Goal: Task Accomplishment & Management: Use online tool/utility

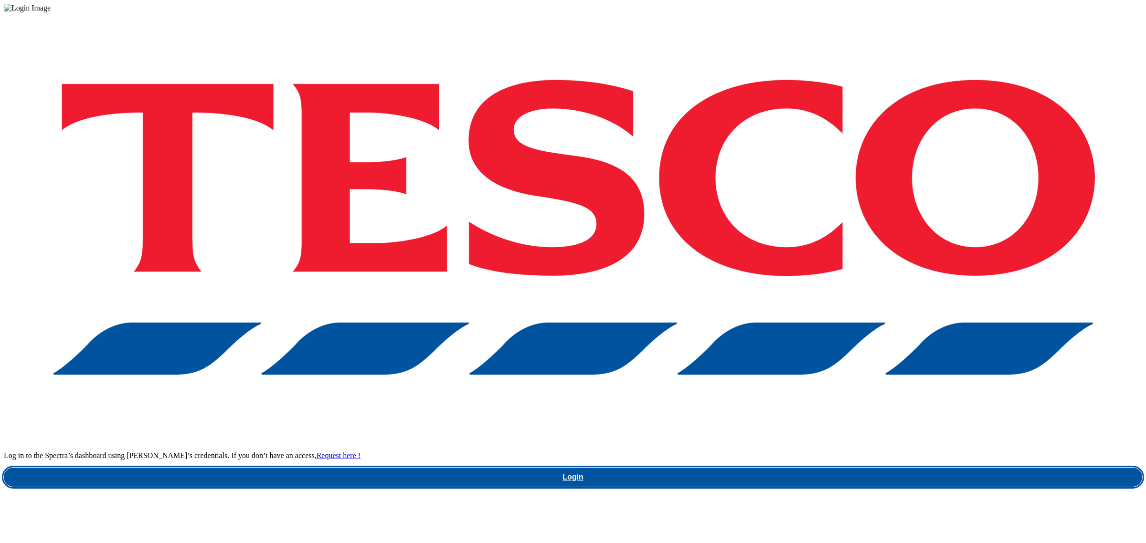
click at [921, 468] on link "Login" at bounding box center [573, 477] width 1138 height 19
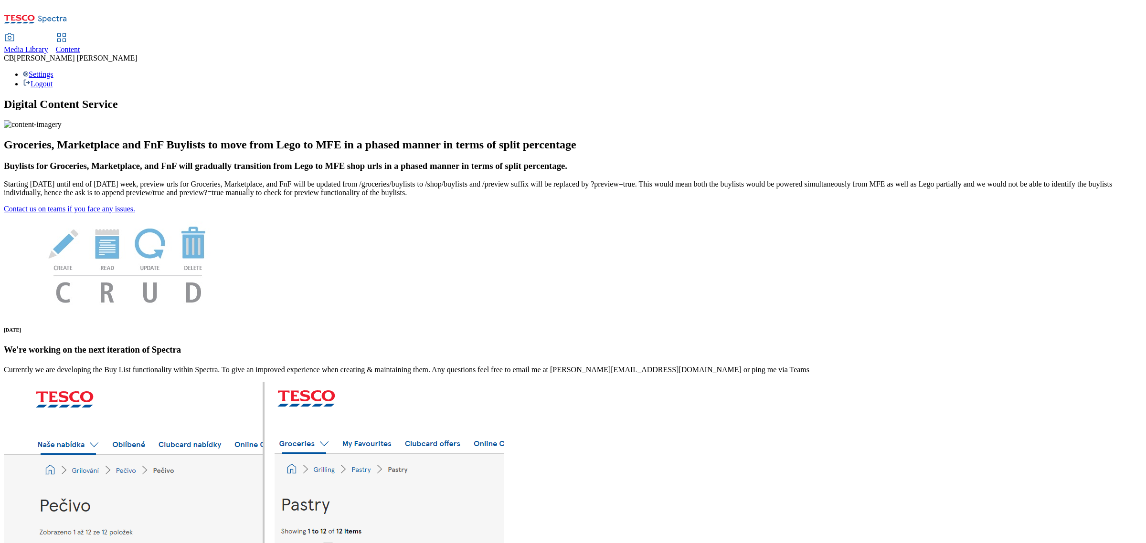
drag, startPoint x: 148, startPoint y: 11, endPoint x: 150, endPoint y: 15, distance: 4.9
click at [48, 45] on span "Media Library" at bounding box center [26, 49] width 44 height 8
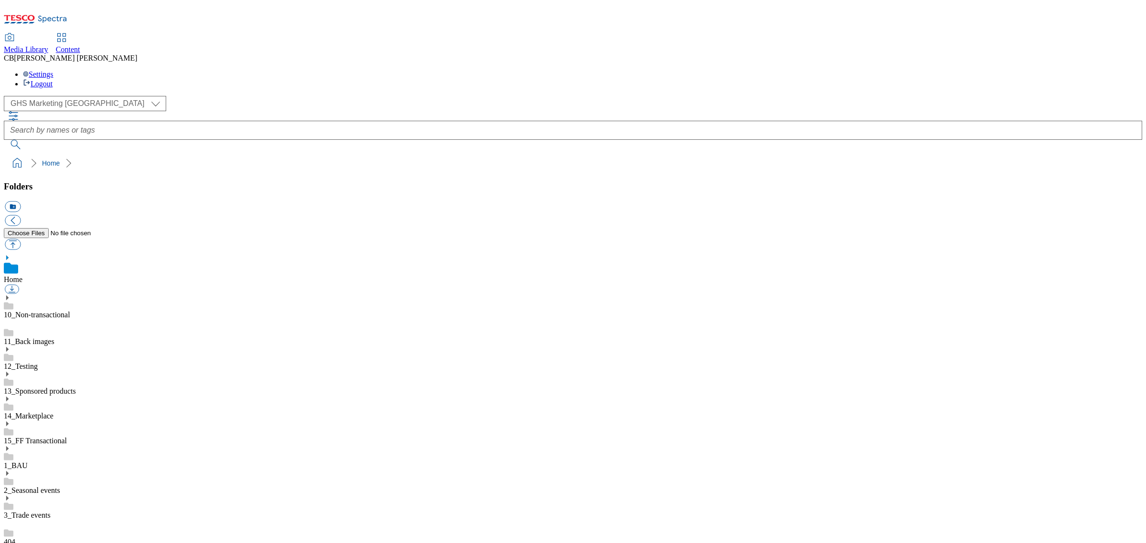
scroll to position [56, 0]
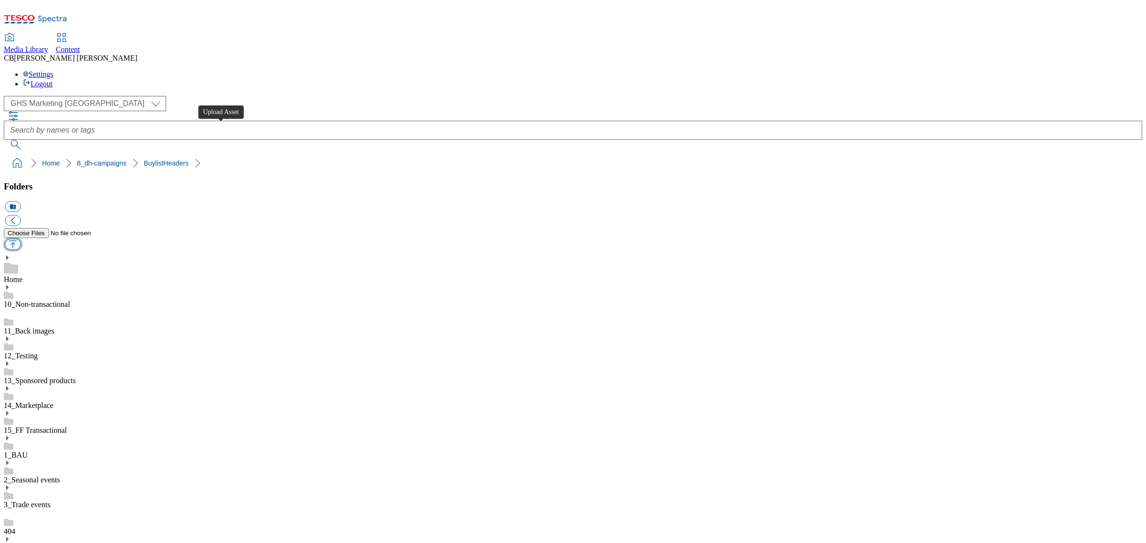
click at [21, 239] on button "button" at bounding box center [13, 244] width 16 height 11
type input "C:\fakepath\1753703820881-ad541300_NannaTate_LegoBrand_H_1184x333_V1.jpg"
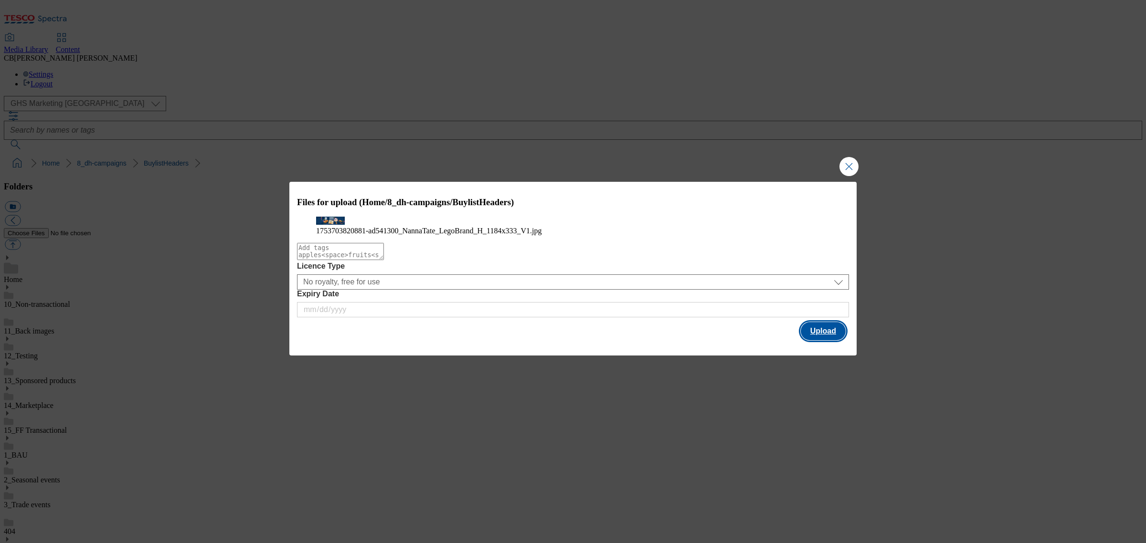
click at [824, 340] on button "Upload" at bounding box center [823, 331] width 45 height 18
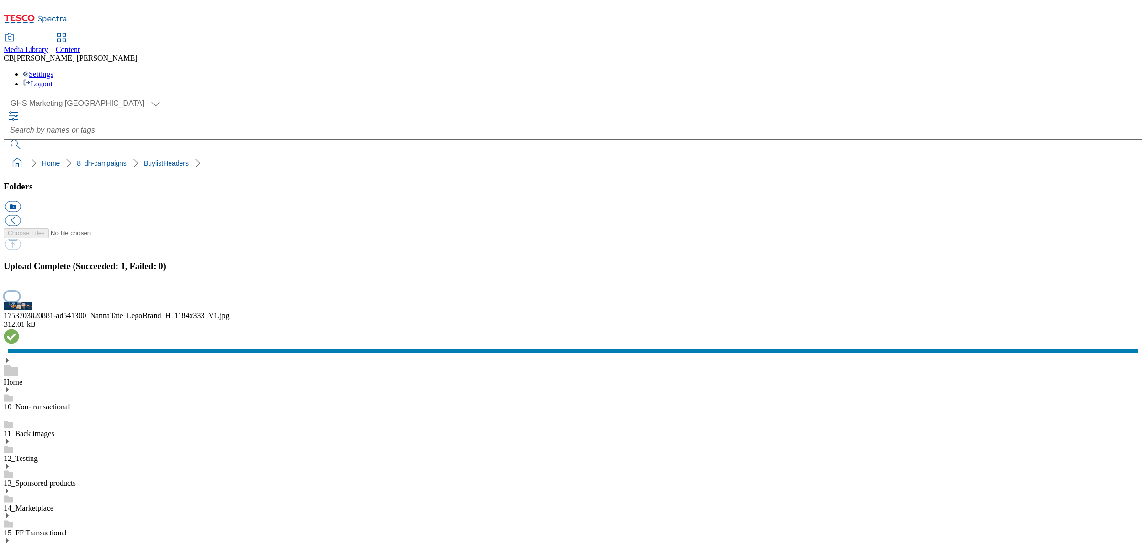
click at [19, 301] on button "button" at bounding box center [12, 296] width 14 height 9
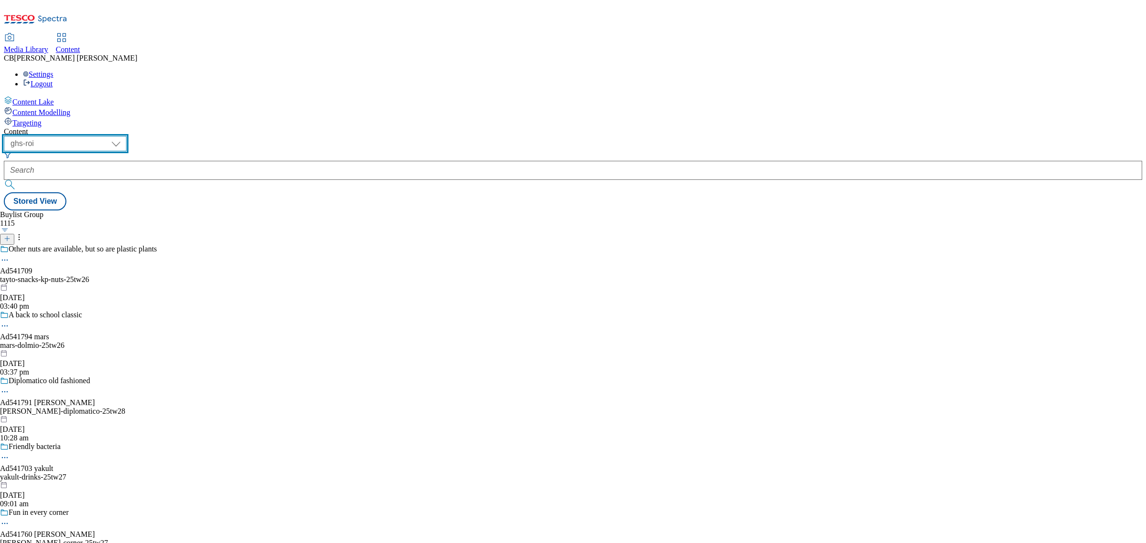
click at [127, 136] on select "ghs-roi ghs-uk" at bounding box center [65, 143] width 123 height 15
select select "ghs-uk"
click at [124, 136] on select "ghs-roi ghs-uk" at bounding box center [65, 143] width 123 height 15
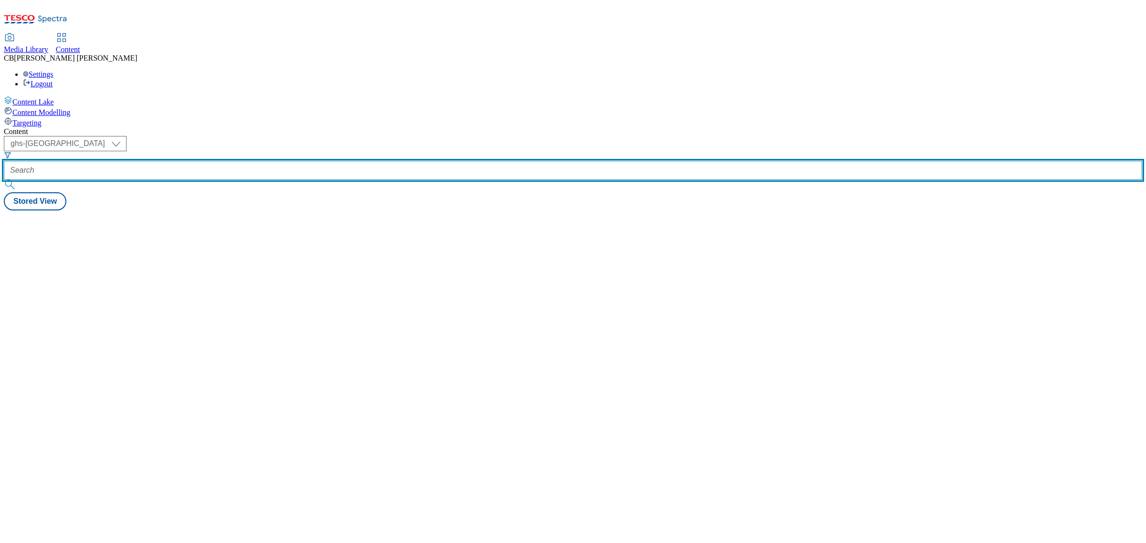
click at [257, 161] on input "text" at bounding box center [573, 170] width 1138 height 19
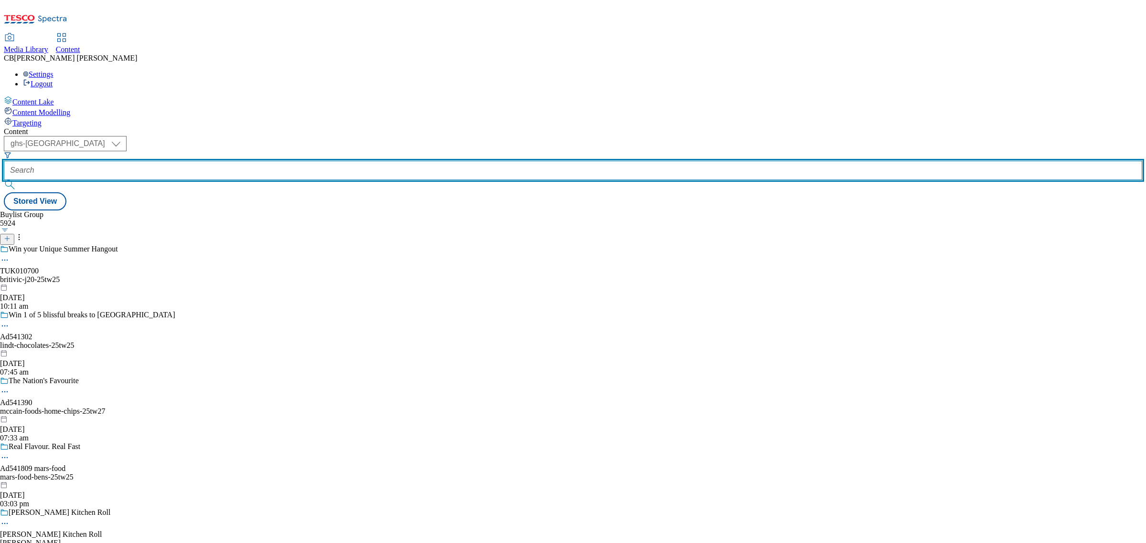
paste input "branston-nannatate-25tw25"
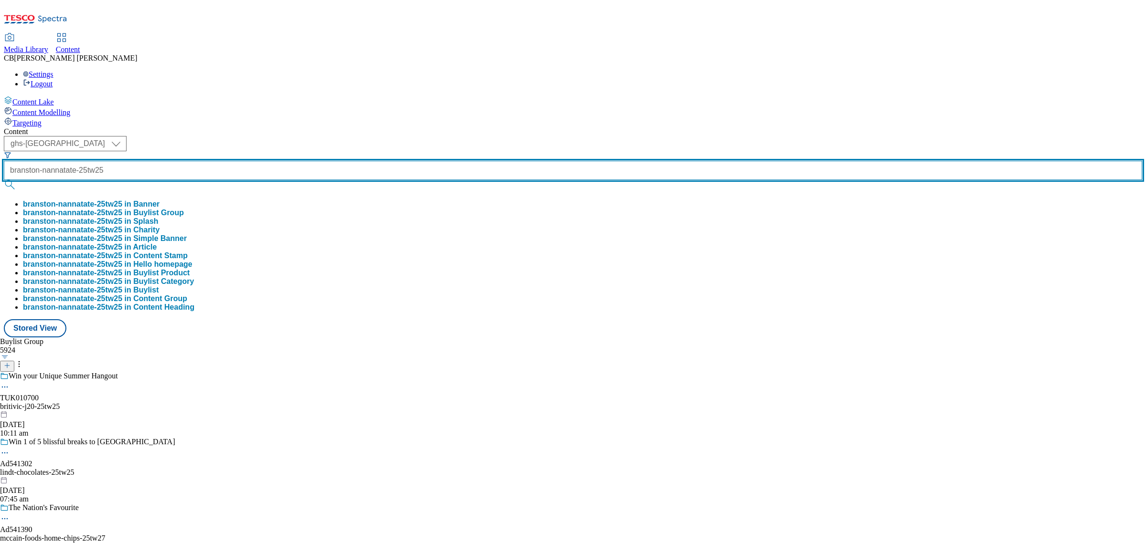
scroll to position [0, 13]
type input "branston-nannatate-25tw25"
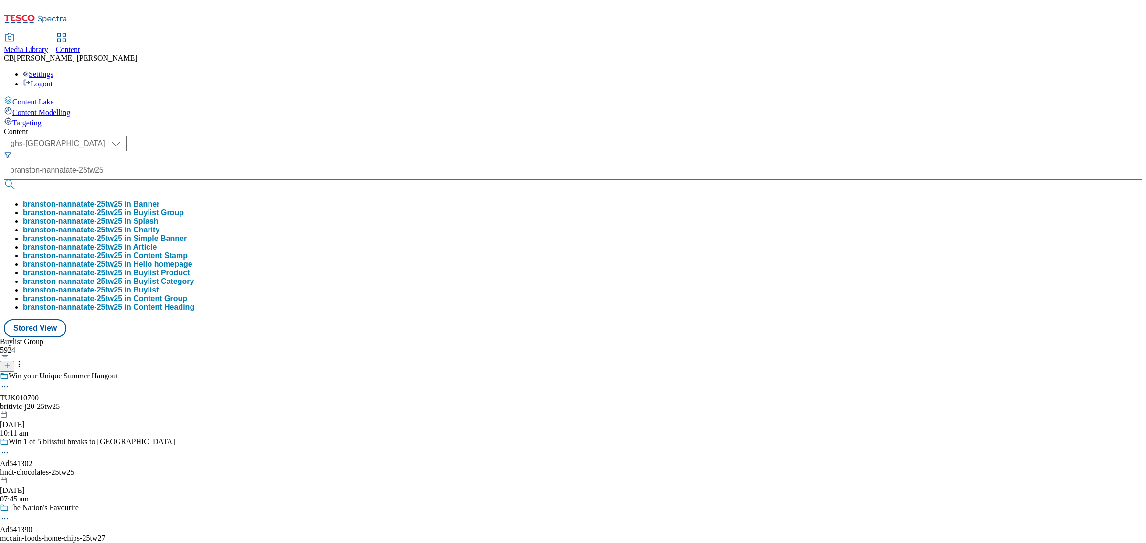
click at [184, 209] on button "branston-nannatate-25tw25 in Buylist Group" at bounding box center [103, 213] width 161 height 9
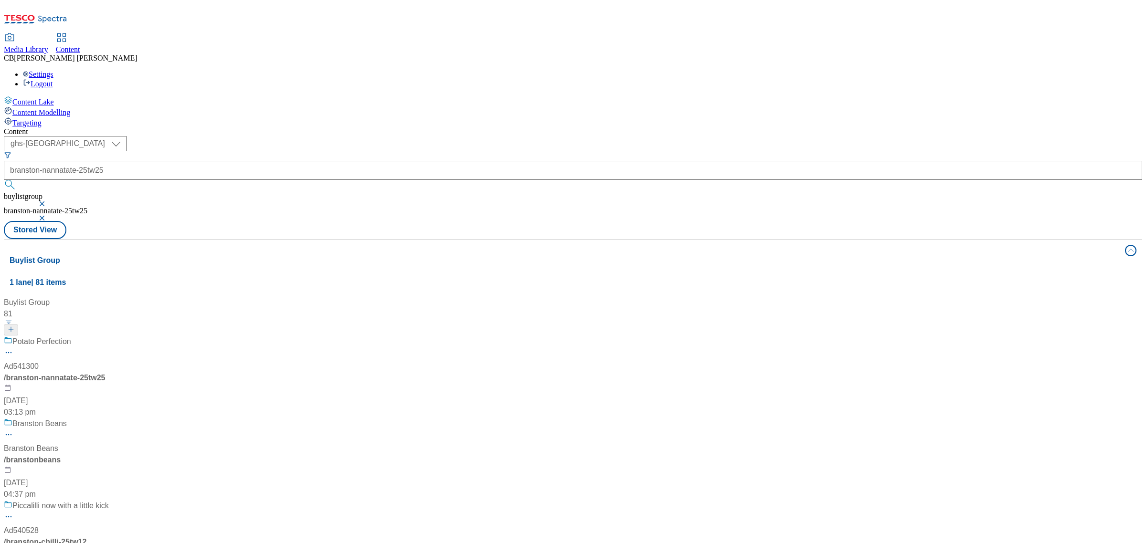
click at [141, 336] on div "Potato Perfection" at bounding box center [72, 348] width 137 height 25
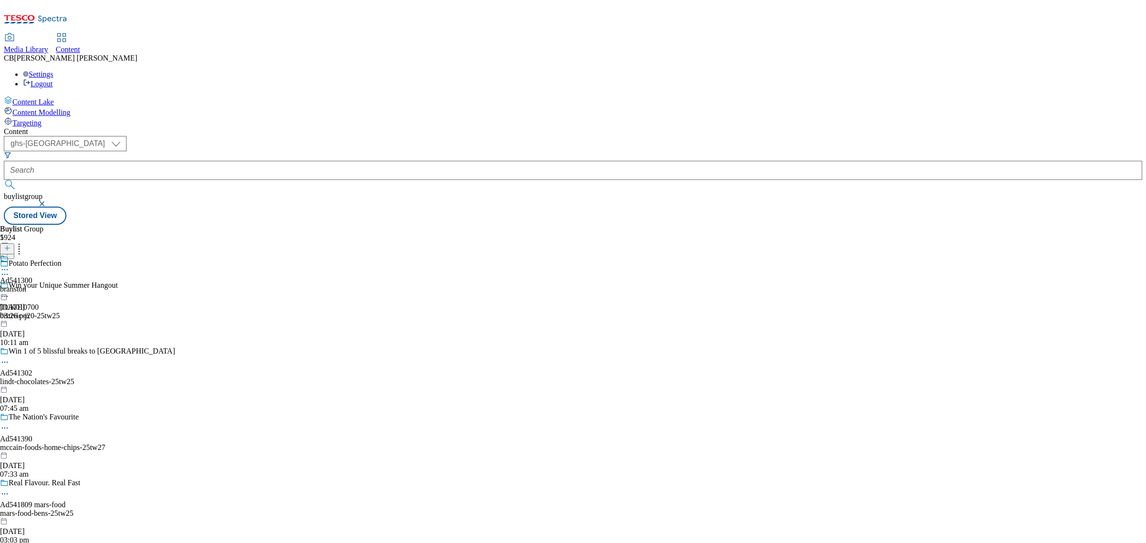
click at [10, 265] on icon at bounding box center [5, 270] width 10 height 10
click at [44, 284] on button "Edit" at bounding box center [31, 289] width 25 height 11
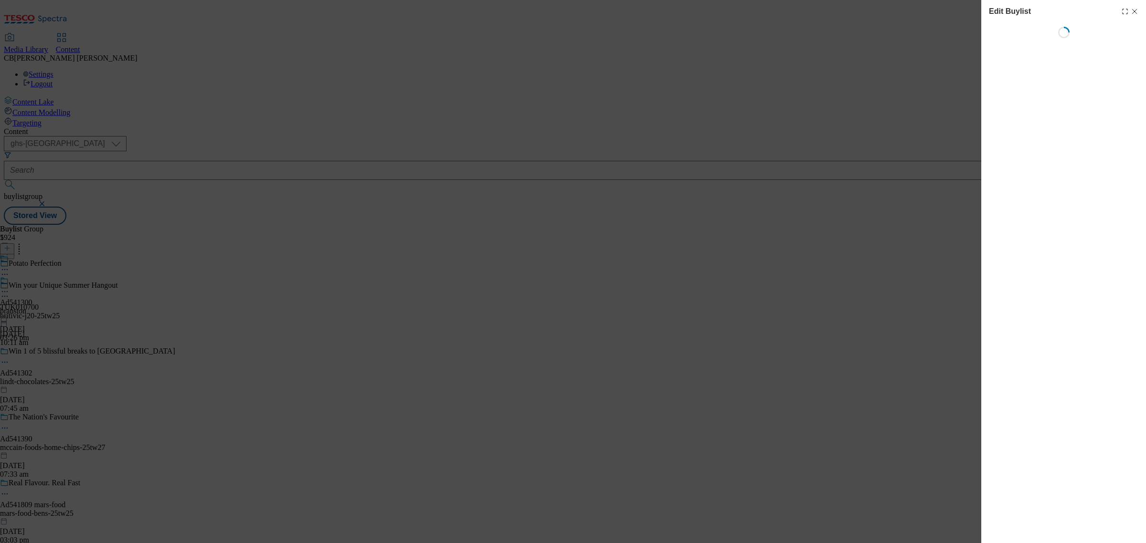
select select "tactical"
select select "supplier funded short term 1-3 weeks"
select select "dunnhumby"
select select "Banner"
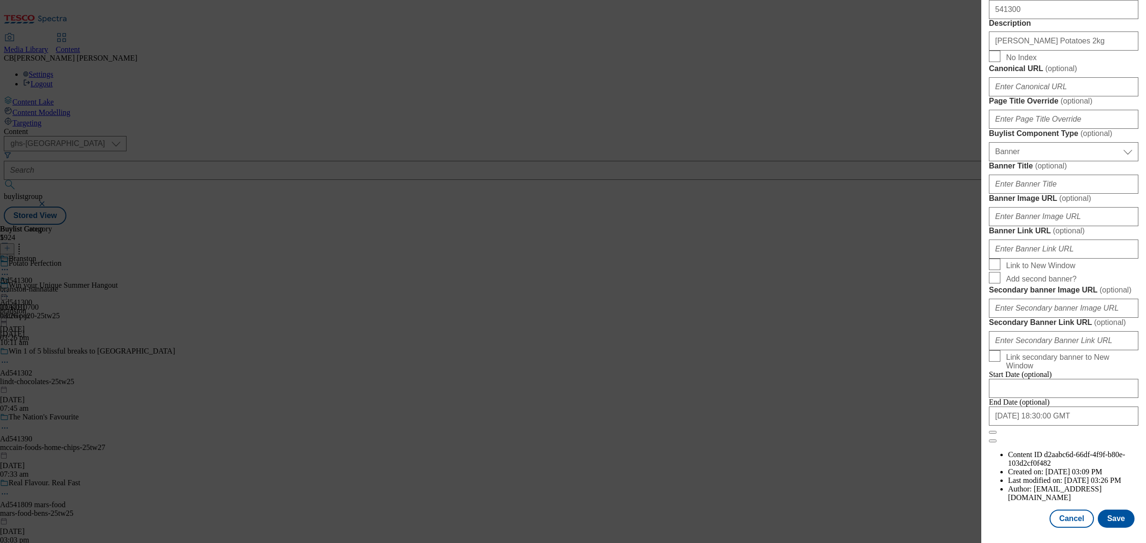
scroll to position [784, 0]
click at [1053, 226] on input "Banner Image URL ( optional )" at bounding box center [1063, 216] width 149 height 19
paste input "https://digitalcontent.api.tesco.com/v2/media/ghs-mktg/054a7bcd-3aa8-4913-8bac-…"
type input "https://digitalcontent.api.tesco.com/v2/media/ghs-mktg/054a7bcd-3aa8-4913-8bac-…"
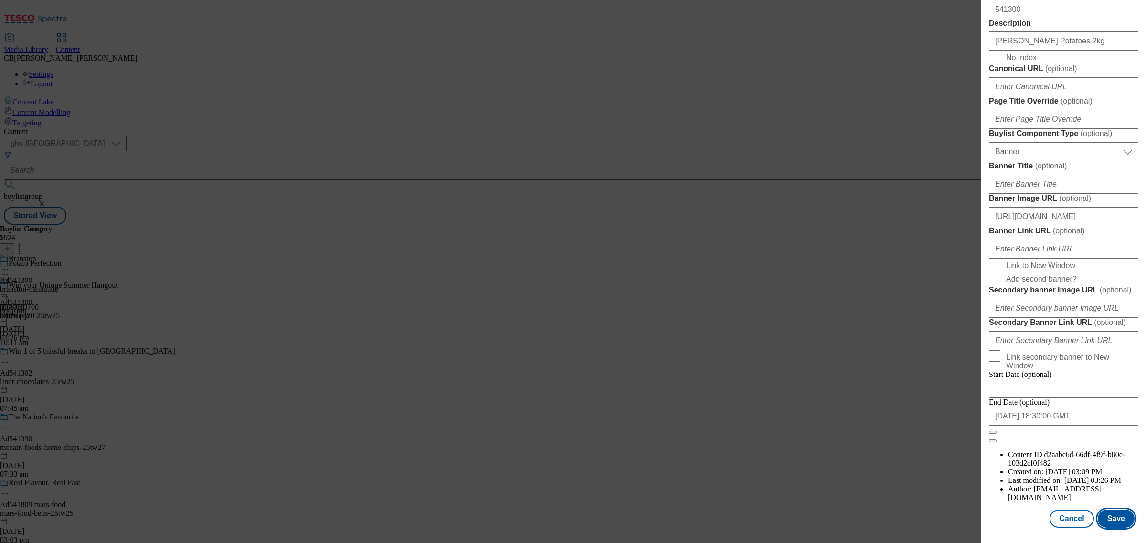
click at [1116, 516] on button "Save" at bounding box center [1116, 519] width 37 height 18
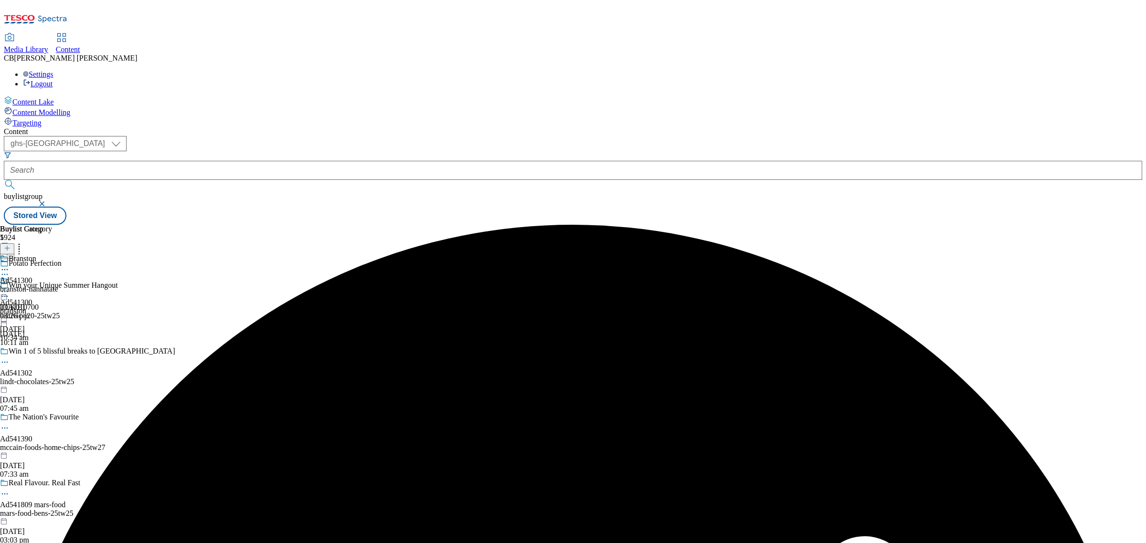
click at [10, 287] on icon at bounding box center [5, 292] width 10 height 10
click at [56, 350] on button "Preview" at bounding box center [37, 355] width 37 height 11
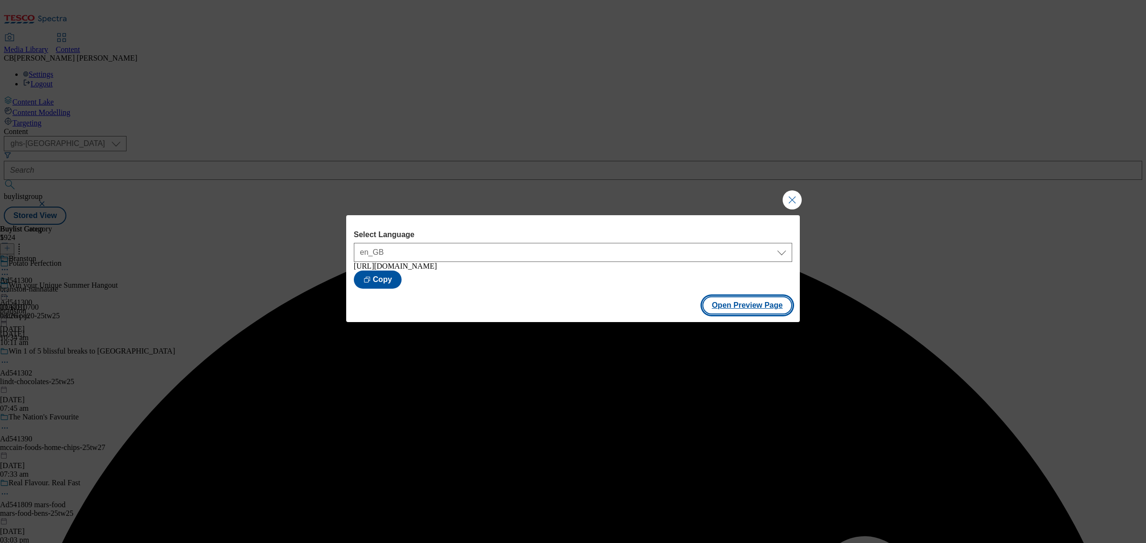
click at [754, 311] on button "Open Preview Page" at bounding box center [747, 305] width 90 height 18
drag, startPoint x: 791, startPoint y: 192, endPoint x: 676, endPoint y: 181, distance: 116.0
click at [791, 192] on button "Close Modal" at bounding box center [791, 199] width 19 height 19
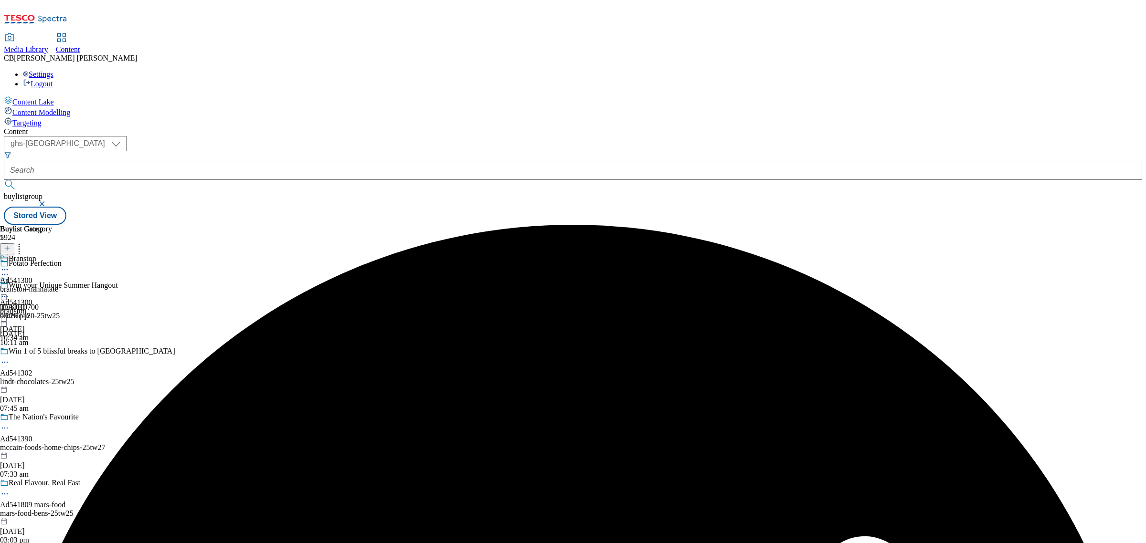
click at [10, 287] on icon at bounding box center [5, 292] width 10 height 10
click at [51, 385] on span "Publish" at bounding box center [40, 388] width 21 height 7
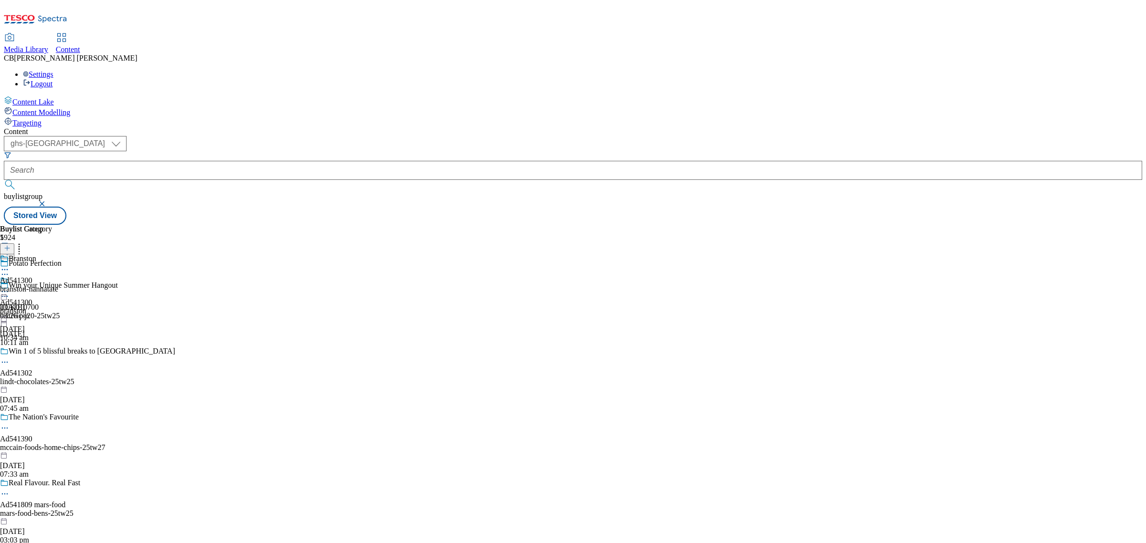
click at [10, 287] on icon at bounding box center [5, 292] width 10 height 10
click at [44, 306] on button "Edit" at bounding box center [31, 311] width 25 height 11
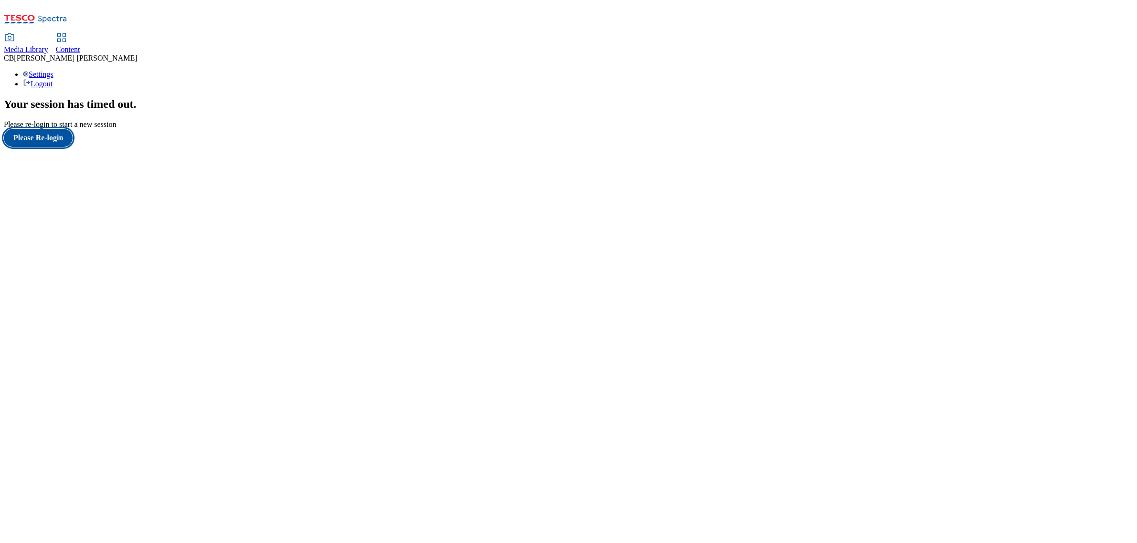
click at [49, 147] on button "Please Re-login" at bounding box center [38, 138] width 69 height 18
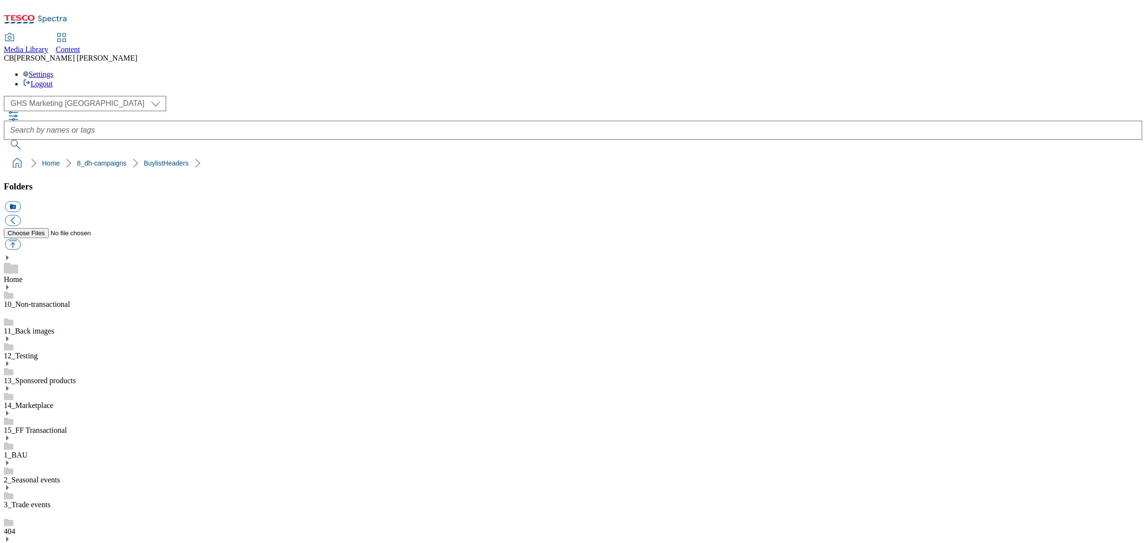
scroll to position [176, 0]
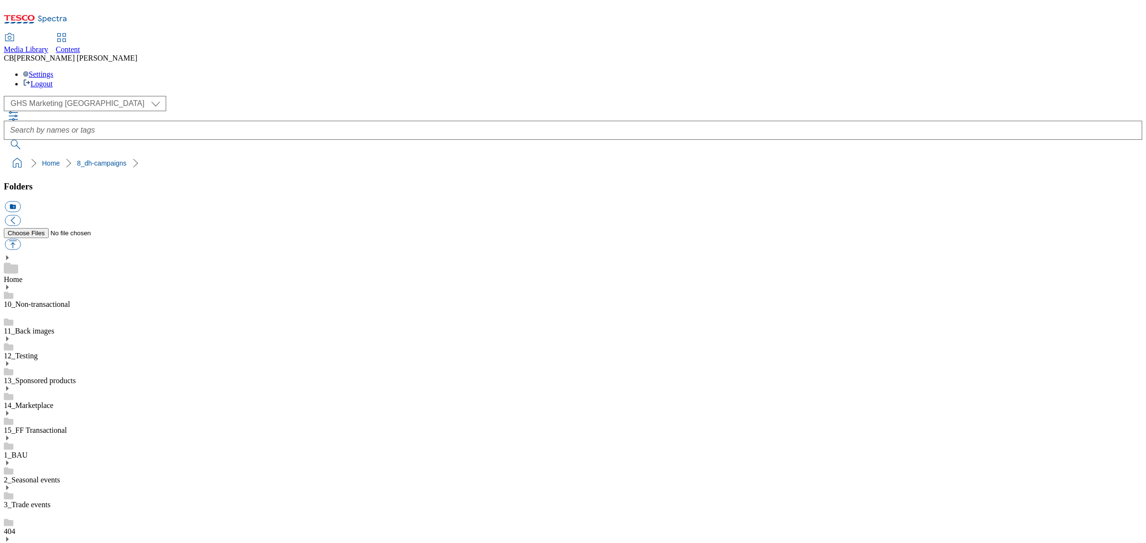
click at [21, 239] on button "button" at bounding box center [13, 244] width 16 height 11
type input "C:\fakepath\big-image.png"
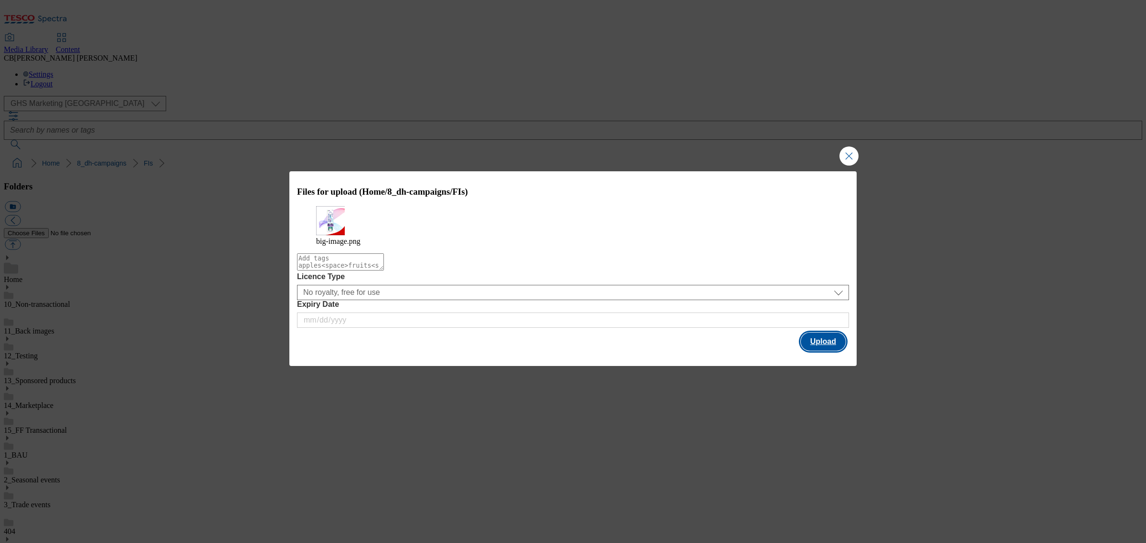
click at [834, 345] on button "Upload" at bounding box center [823, 342] width 45 height 18
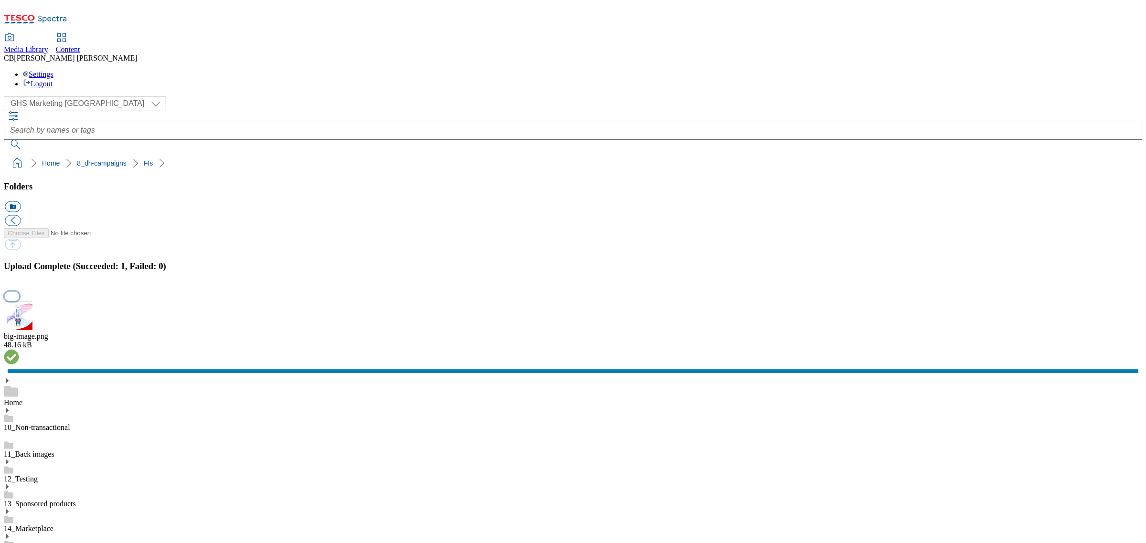
click at [19, 301] on button "button" at bounding box center [12, 296] width 14 height 9
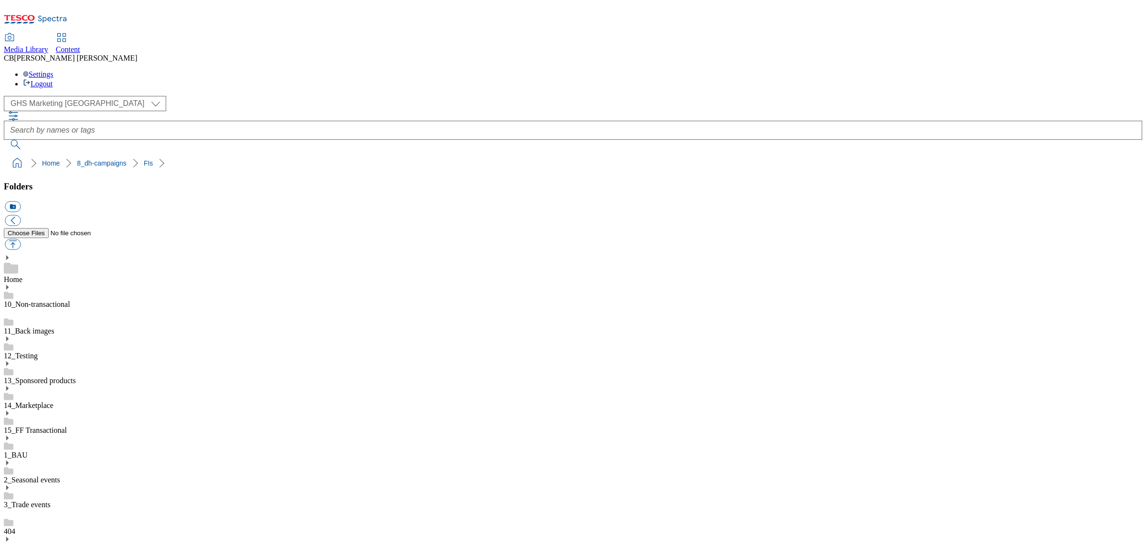
click at [21, 239] on button "button" at bounding box center [13, 244] width 16 height 11
type input "C:\fakepath\big-image (2).png"
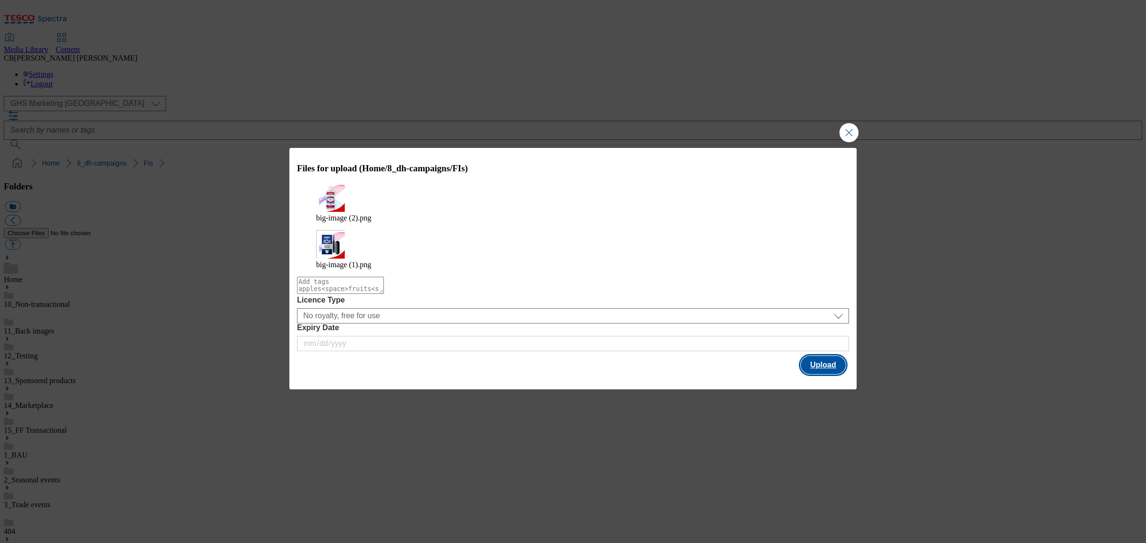
click at [838, 356] on button "Upload" at bounding box center [823, 365] width 45 height 18
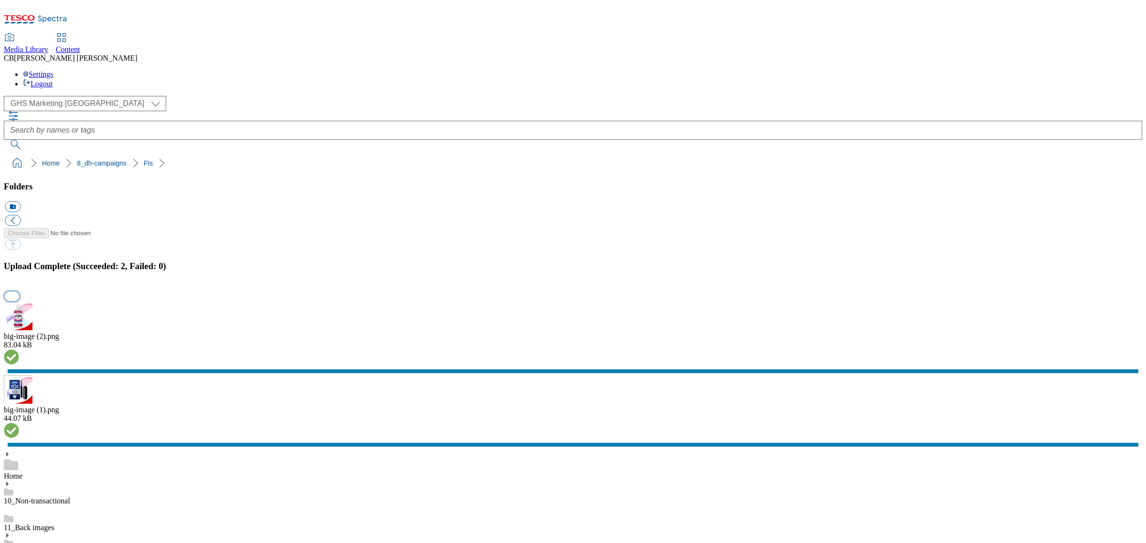
click at [19, 301] on button "button" at bounding box center [12, 296] width 14 height 9
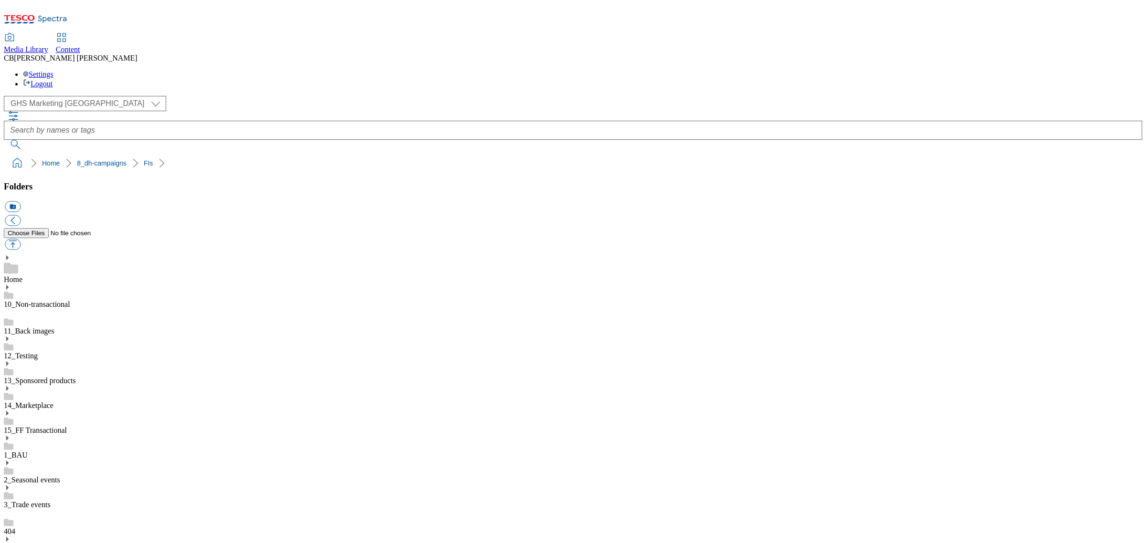
drag, startPoint x: 297, startPoint y: 271, endPoint x: 301, endPoint y: 261, distance: 10.3
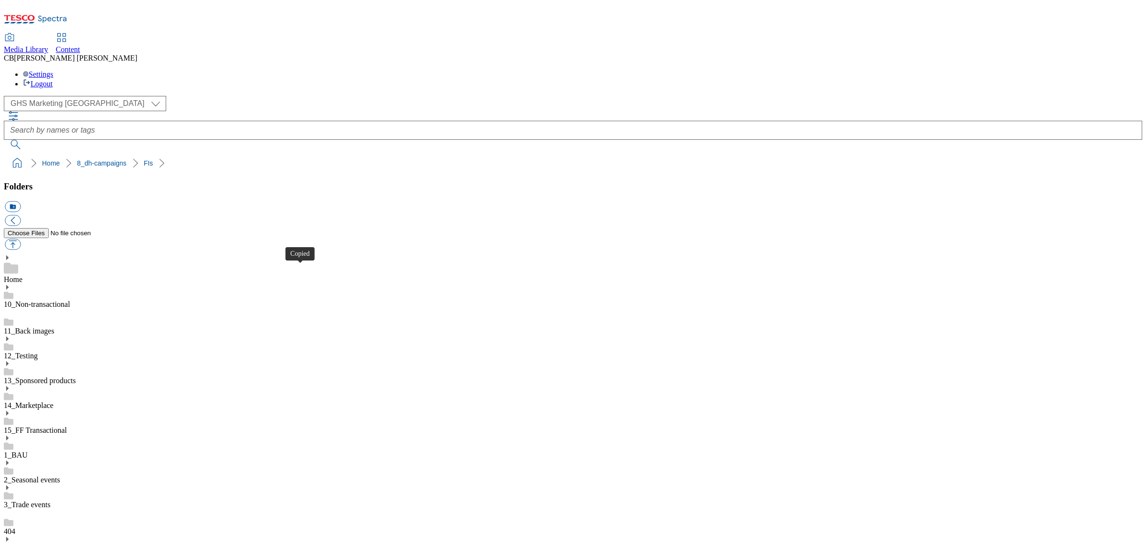
drag, startPoint x: 58, startPoint y: 251, endPoint x: 58, endPoint y: 245, distance: 6.2
click at [21, 239] on button "button" at bounding box center [13, 244] width 16 height 11
type input "C:\fakepath\1753794071458-ad541645_Sensodyne_LegoBrand_H_1184x333_V1.jpg"
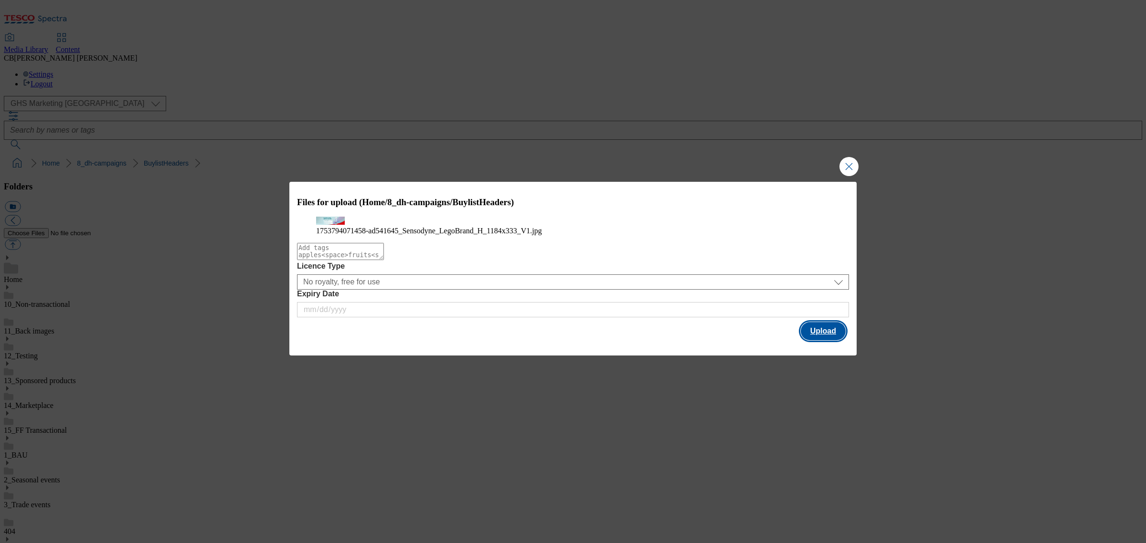
click at [808, 340] on button "Upload" at bounding box center [823, 331] width 45 height 18
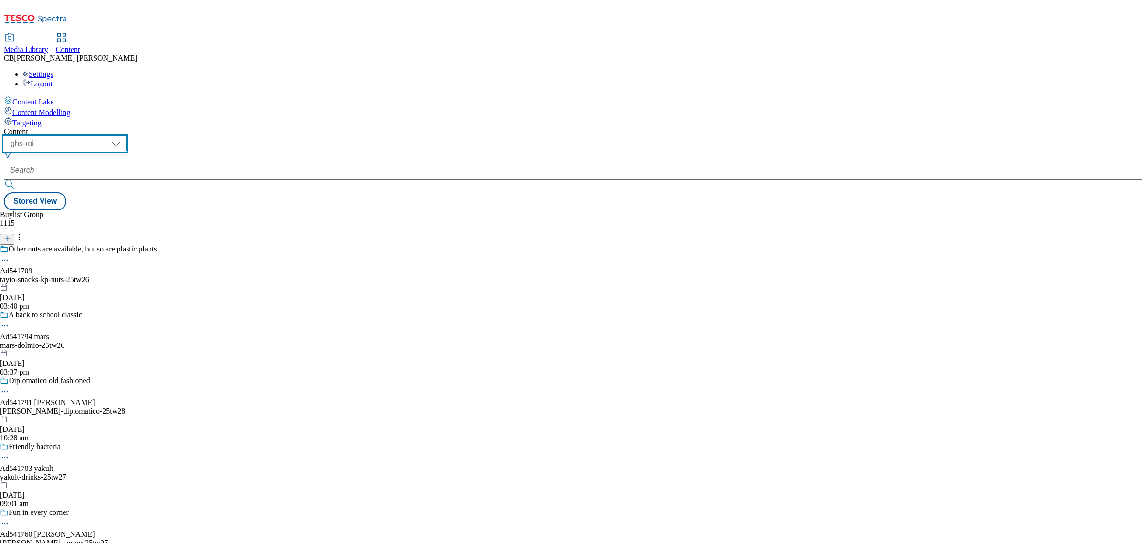
click at [127, 136] on select "ghs-roi ghs-[GEOGRAPHIC_DATA]" at bounding box center [65, 143] width 123 height 15
select select "ghs-[GEOGRAPHIC_DATA]"
click at [124, 136] on select "ghs-roi ghs-[GEOGRAPHIC_DATA]" at bounding box center [65, 143] width 123 height 15
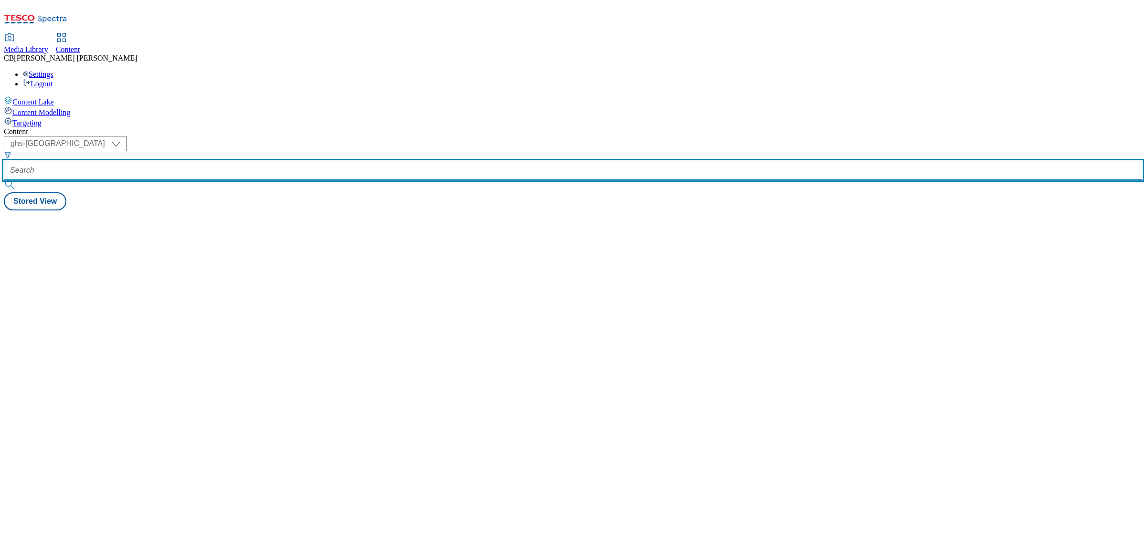
click at [245, 161] on input "text" at bounding box center [573, 170] width 1138 height 19
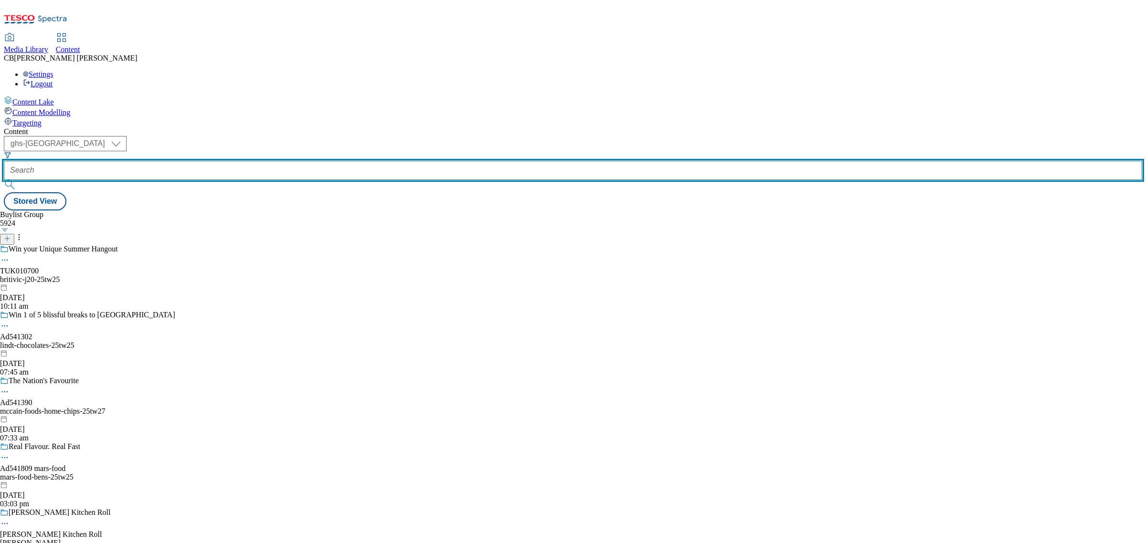
paste input "event-toothpaste"
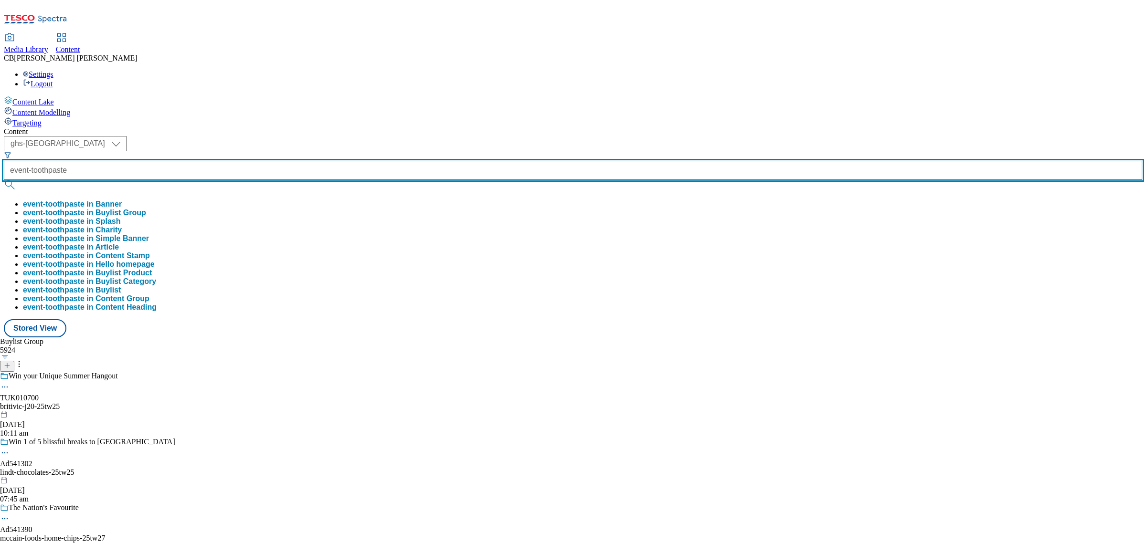
type input "event-toothpaste"
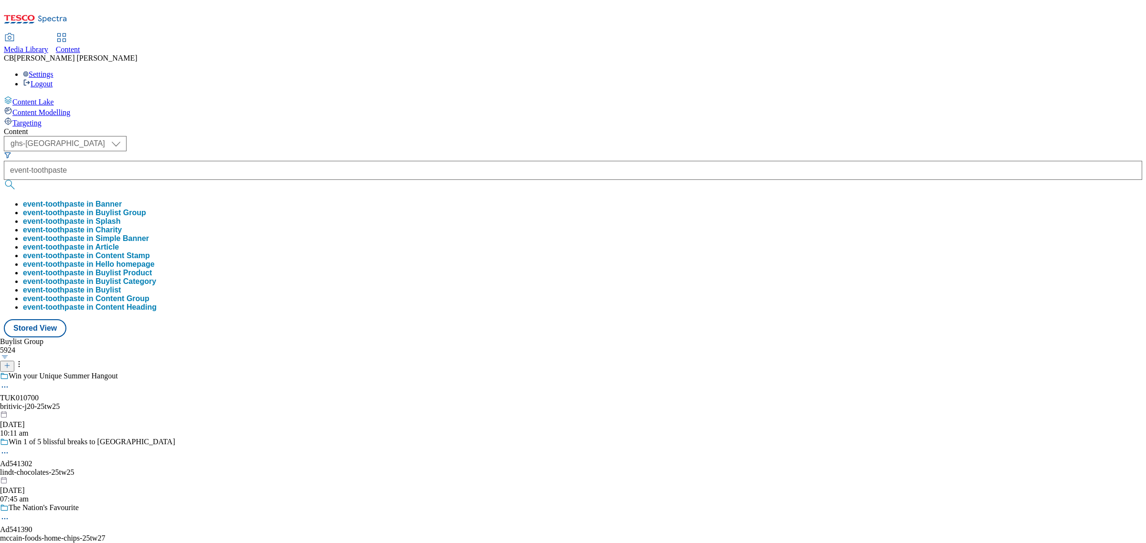
click at [146, 209] on button "event-toothpaste in Buylist Group" at bounding box center [84, 213] width 123 height 9
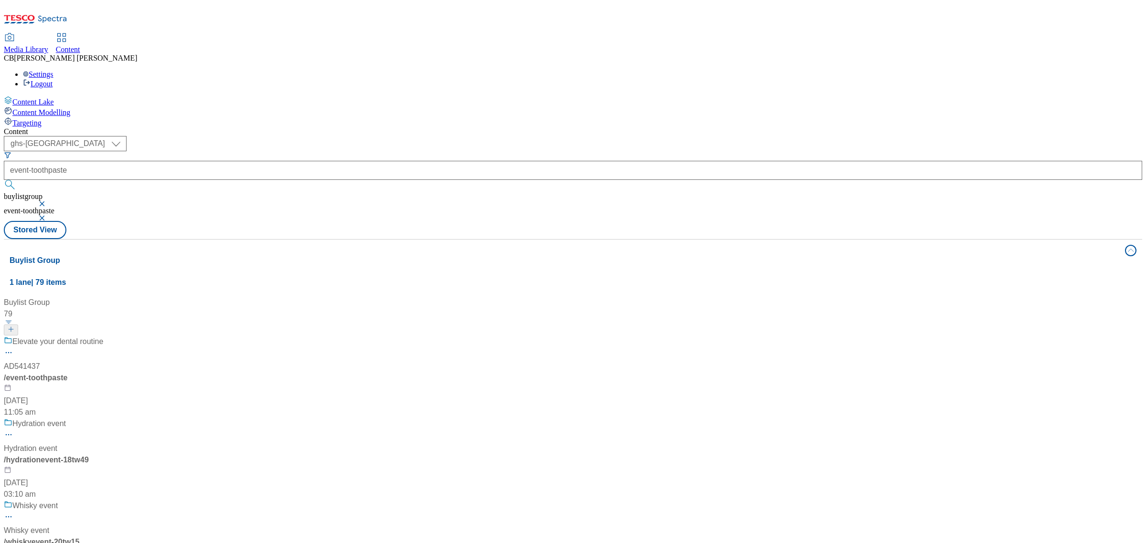
click at [222, 336] on div "Elevate your dental routine AD541437 / event-toothpaste 6 Aug 2025 11:05 am" at bounding box center [113, 377] width 218 height 82
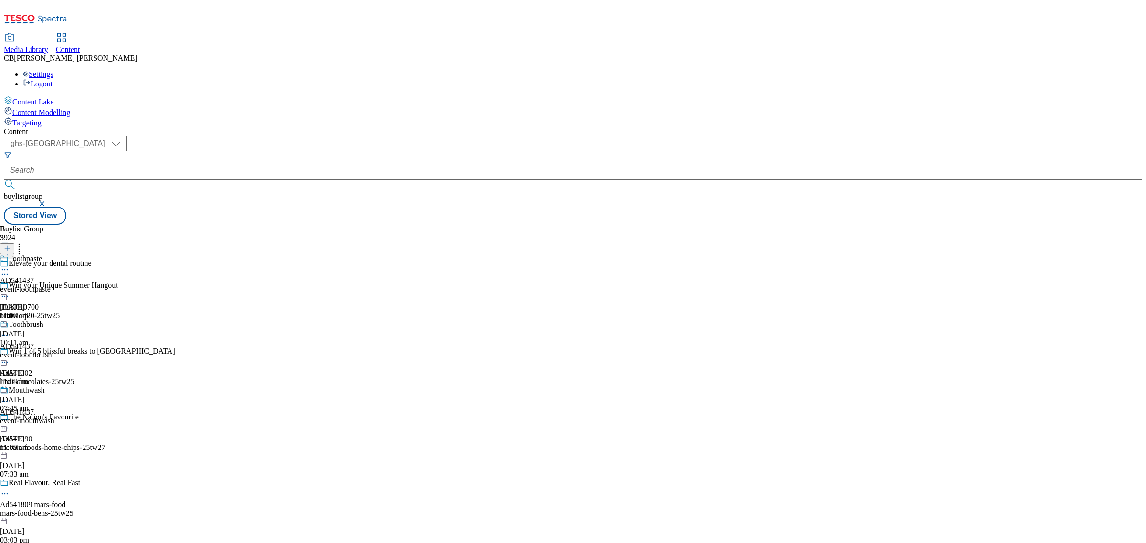
click at [6, 269] on circle at bounding box center [4, 269] width 1 height 1
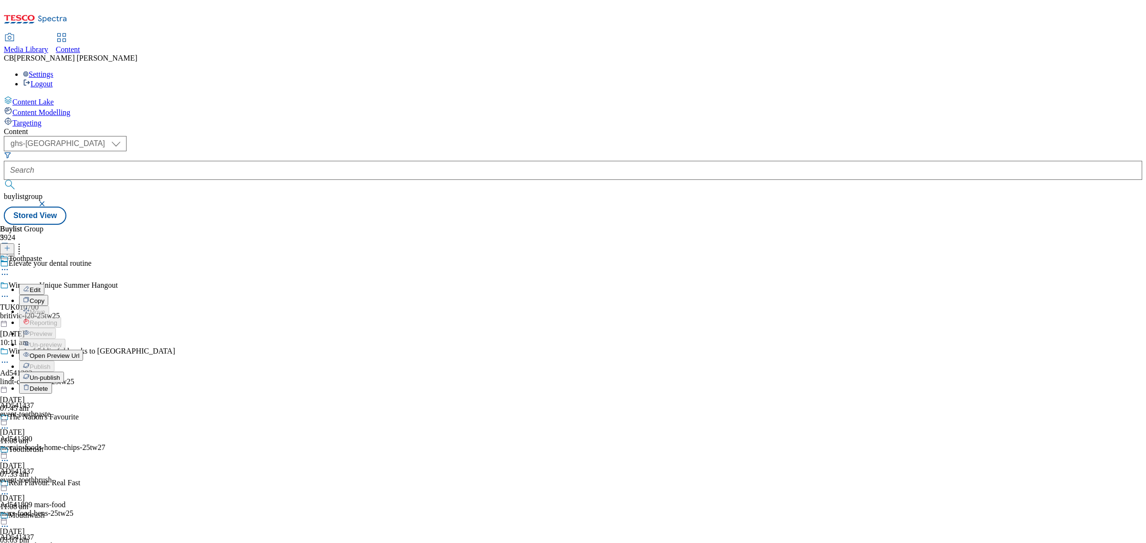
click at [44, 284] on button "Edit" at bounding box center [31, 289] width 25 height 11
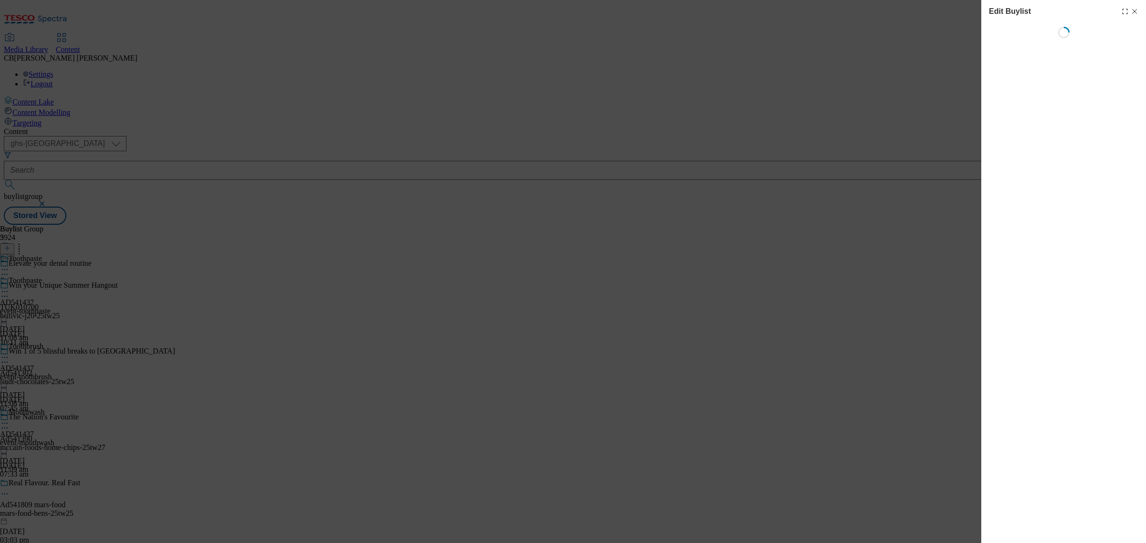
select select "seasonal"
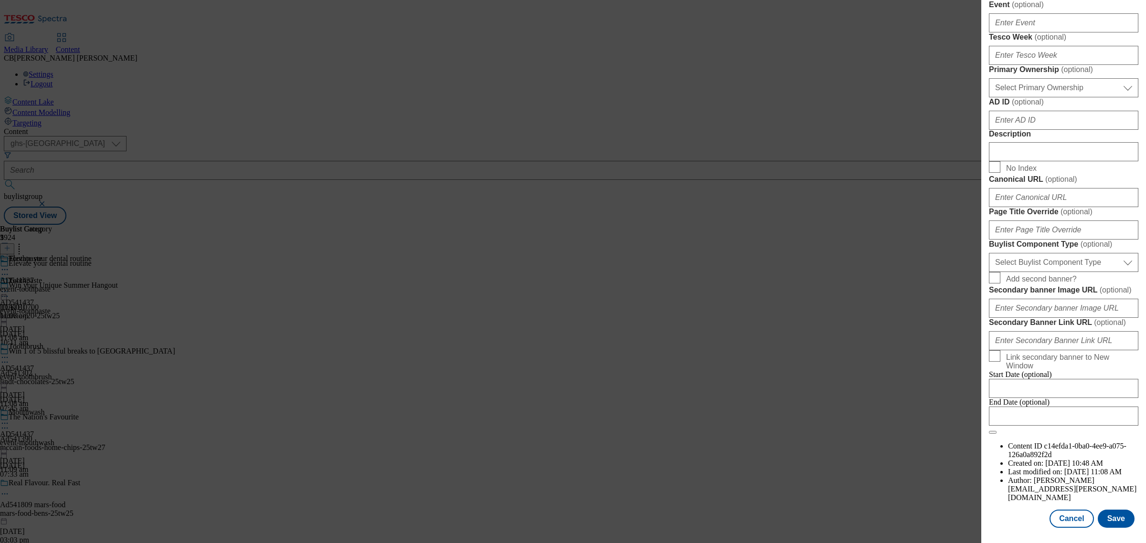
scroll to position [672, 0]
click at [1089, 272] on select "Select Buylist Component Type Banner Competition Header Meal" at bounding box center [1063, 262] width 149 height 19
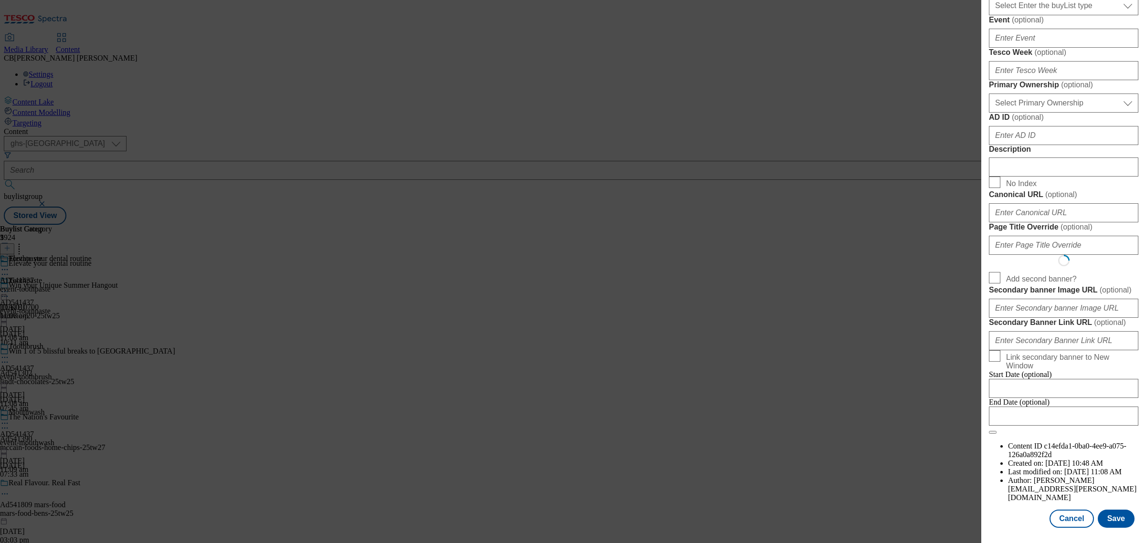
scroll to position [0, 0]
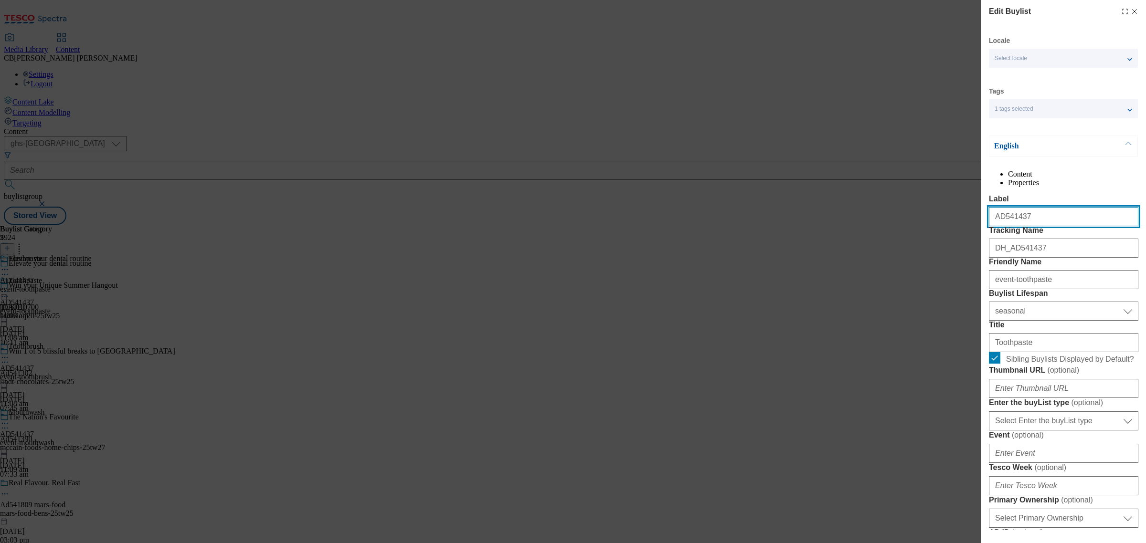
select select "Banner"
click at [1131, 12] on icon "Modal" at bounding box center [1135, 12] width 8 height 8
select select "seasonal"
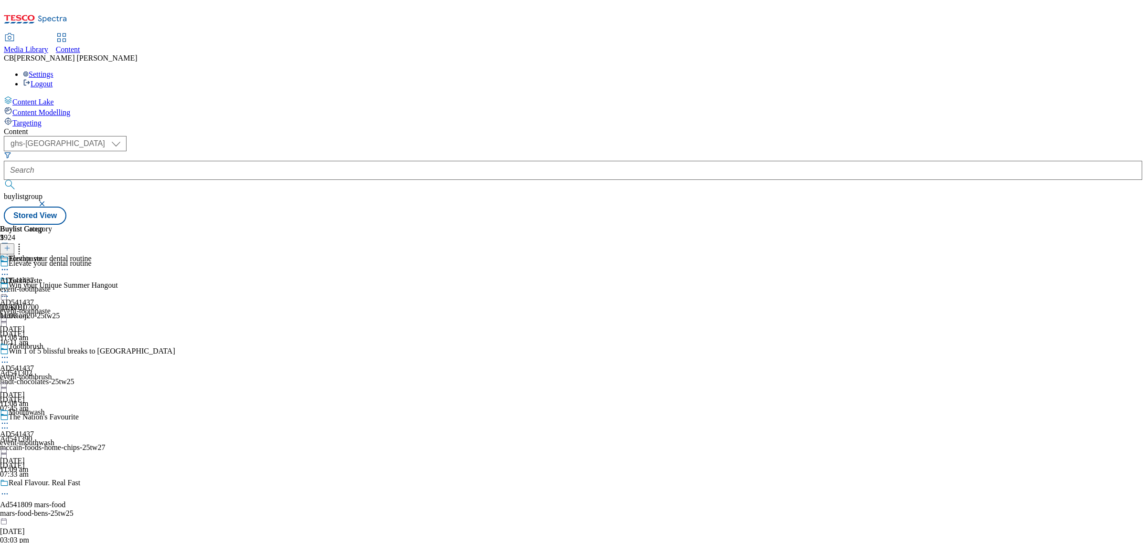
drag, startPoint x: 447, startPoint y: 151, endPoint x: 442, endPoint y: 147, distance: 6.9
click at [10, 287] on icon at bounding box center [5, 292] width 10 height 10
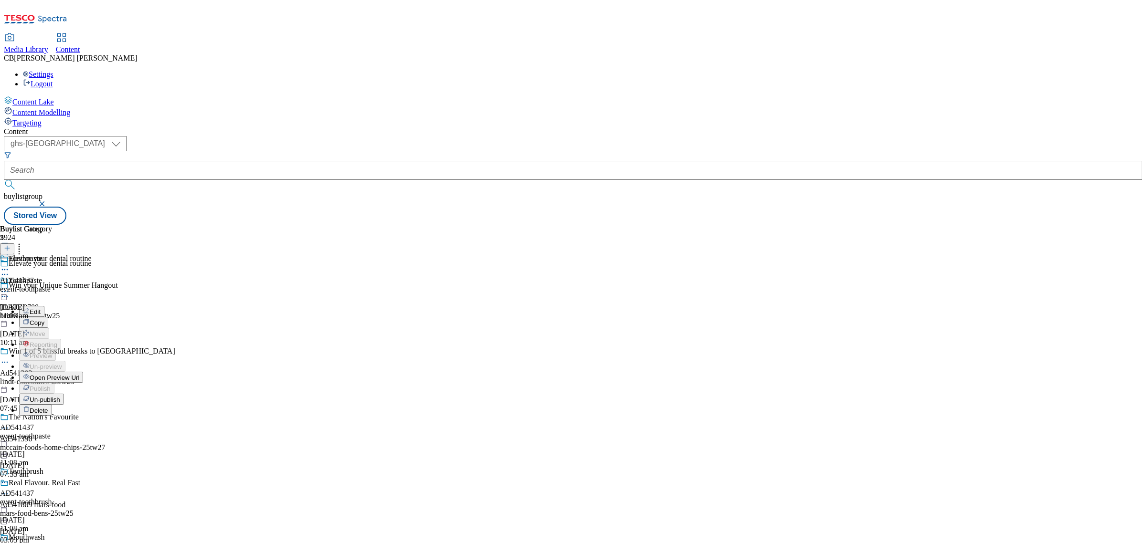
click at [41, 308] on span "Edit" at bounding box center [35, 311] width 11 height 7
select select "seasonal"
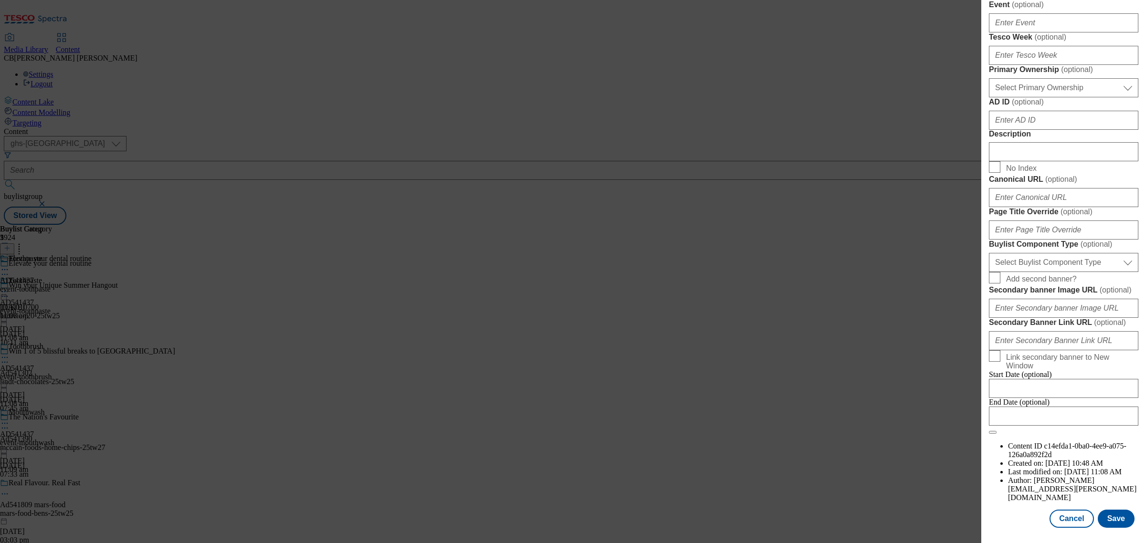
scroll to position [656, 0]
click at [1082, 318] on input "Secondary banner Image URL ( optional )" at bounding box center [1063, 308] width 149 height 19
paste input "https://digitalcontent.api.tesco.com/v2/media/ghs-mktg/c99446e8-4a14-48bb-8402-…"
type input "https://digitalcontent.api.tesco.com/v2/media/ghs-mktg/c99446e8-4a14-48bb-8402-…"
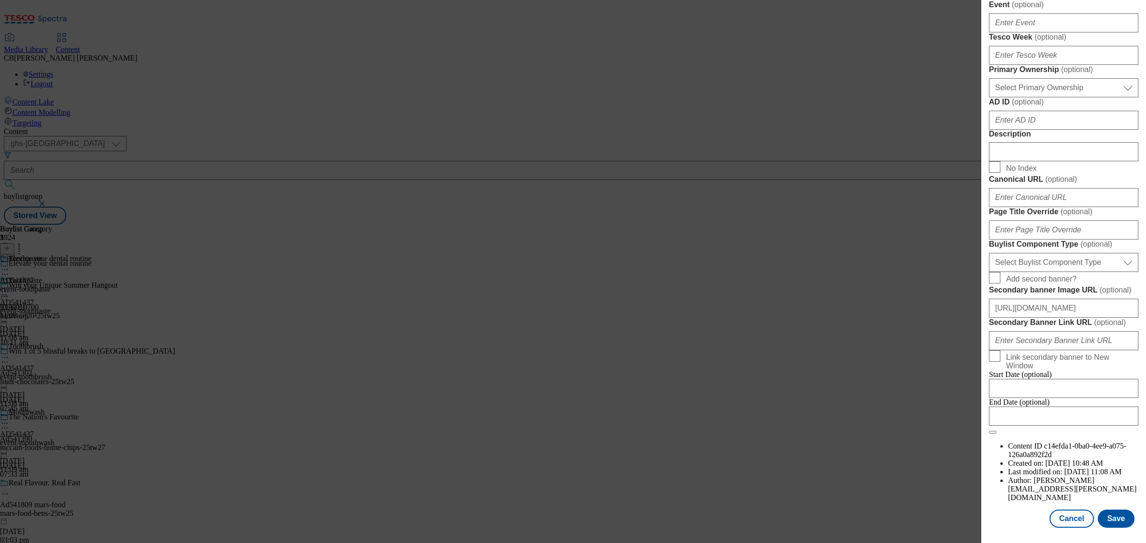
click at [1128, 285] on label "Add second banner?" at bounding box center [1063, 278] width 149 height 13
click at [1000, 284] on input "Add second banner?" at bounding box center [994, 277] width 11 height 11
checkbox input "true"
click at [1075, 510] on button "Cancel" at bounding box center [1071, 519] width 44 height 18
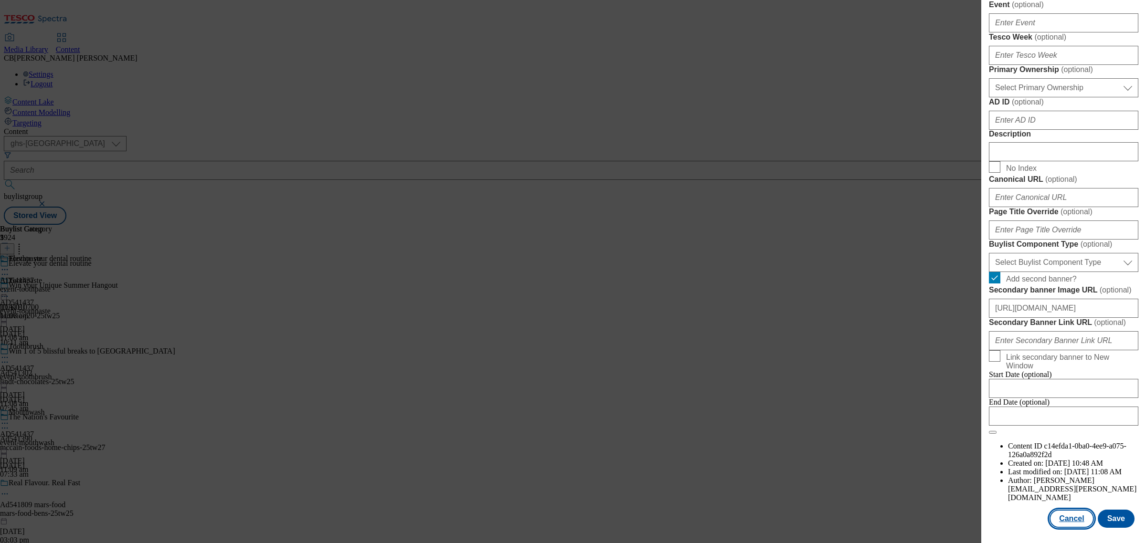
select select "seasonal"
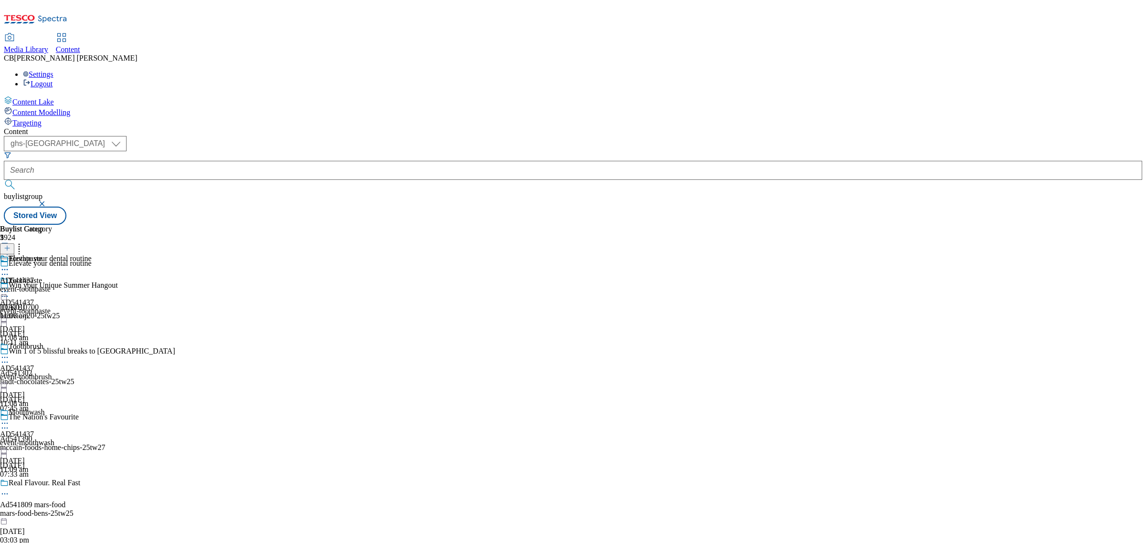
scroll to position [690, 0]
click at [10, 287] on icon at bounding box center [5, 292] width 10 height 10
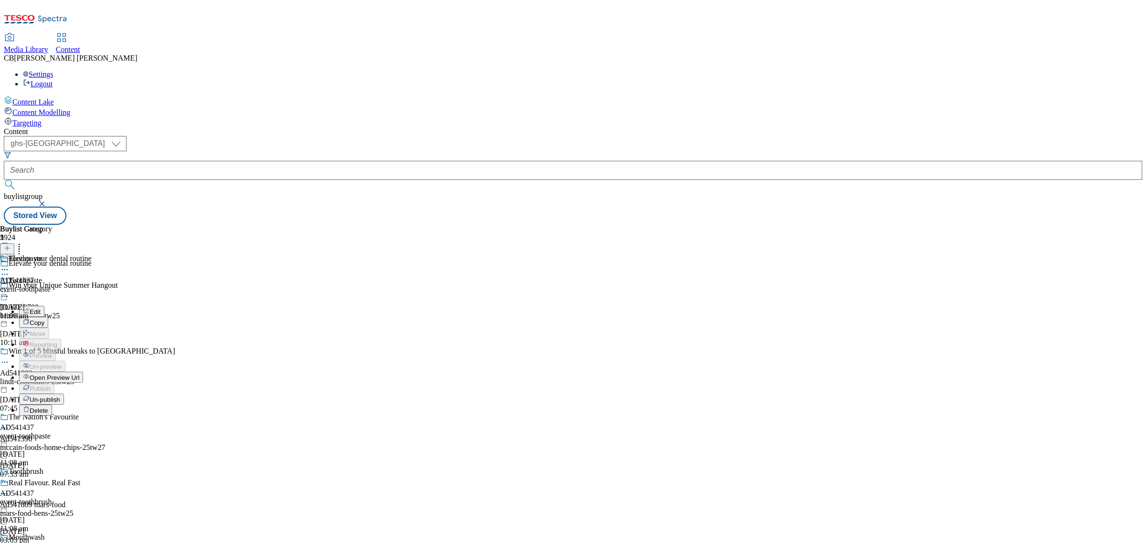
click at [44, 306] on button "Edit" at bounding box center [31, 311] width 25 height 11
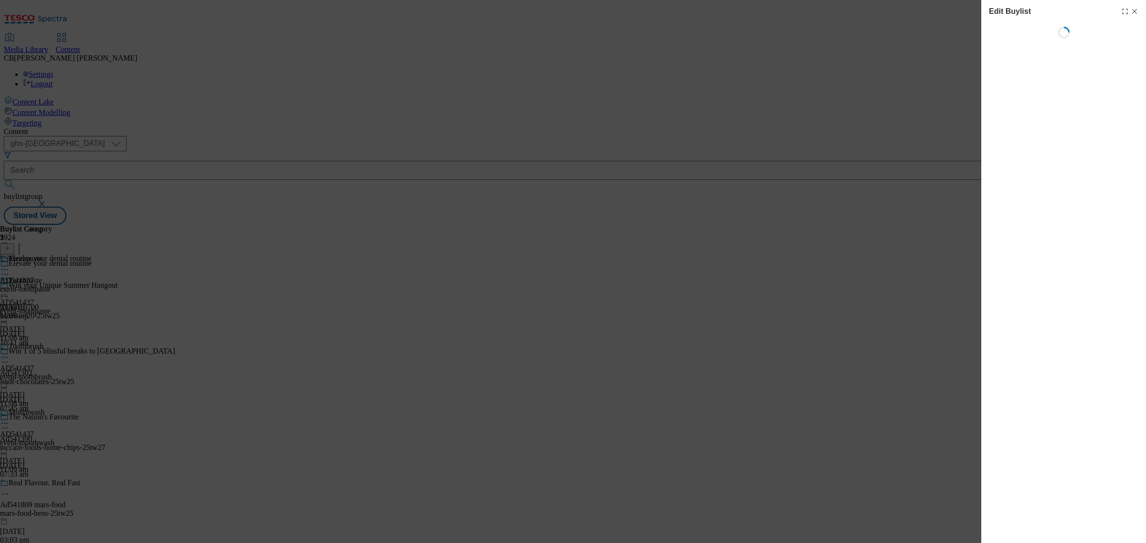
select select "seasonal"
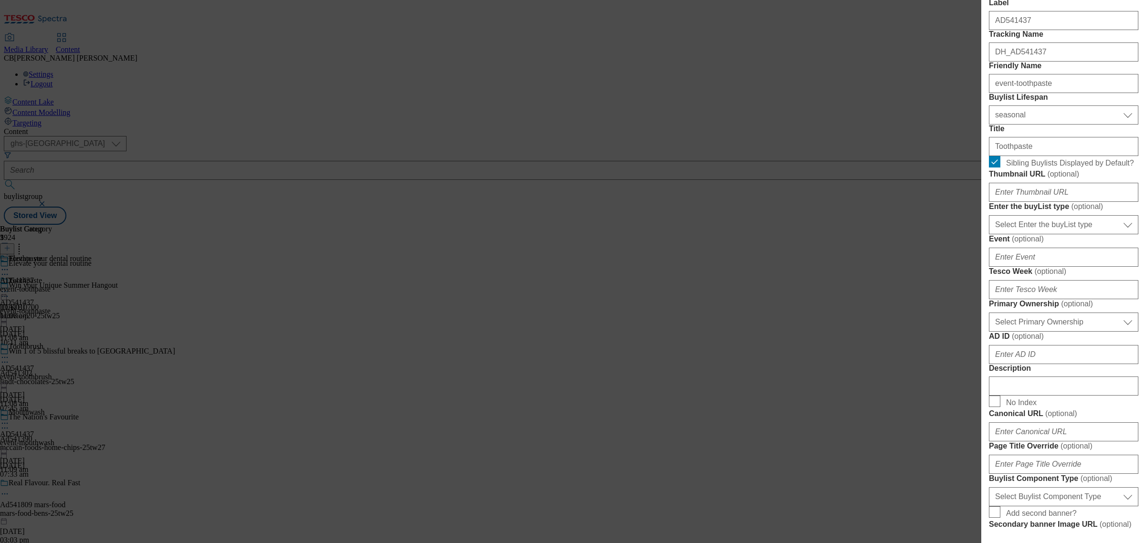
scroll to position [75, 0]
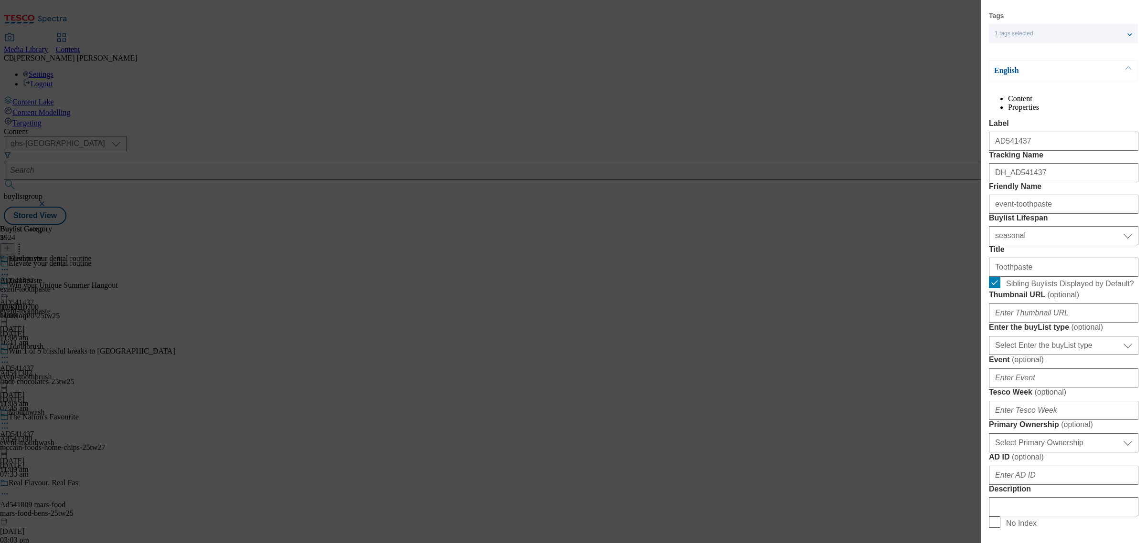
click at [911, 188] on div "Edit Buylist Locale Select locale English Welsh Tags 1 tags selected fnf market…" at bounding box center [573, 271] width 1146 height 543
click at [801, 94] on div "Edit Buylist Locale Select locale English Welsh Tags 1 tags selected fnf market…" at bounding box center [573, 271] width 1146 height 543
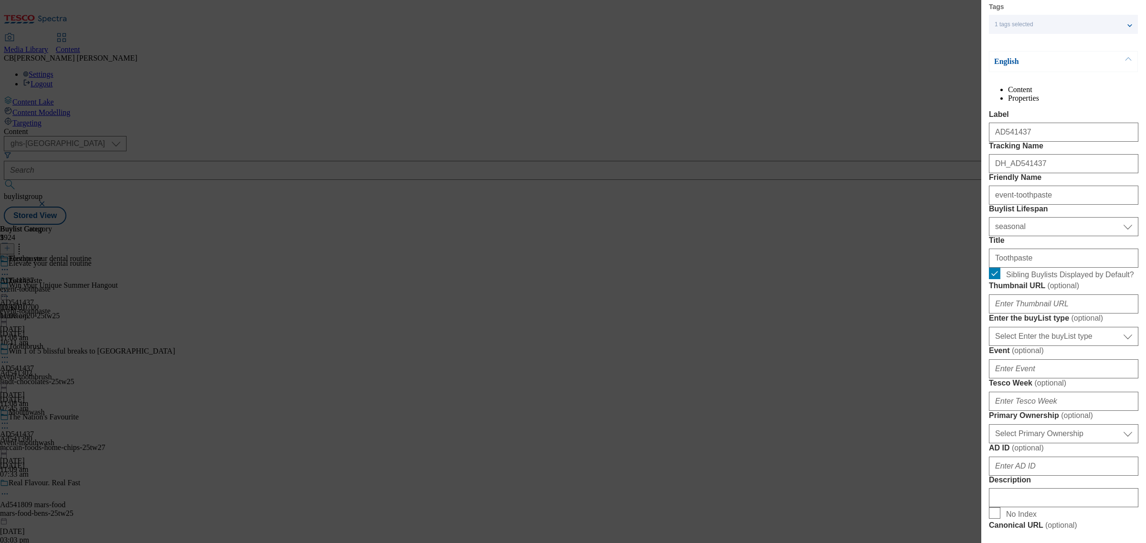
scroll to position [0, 0]
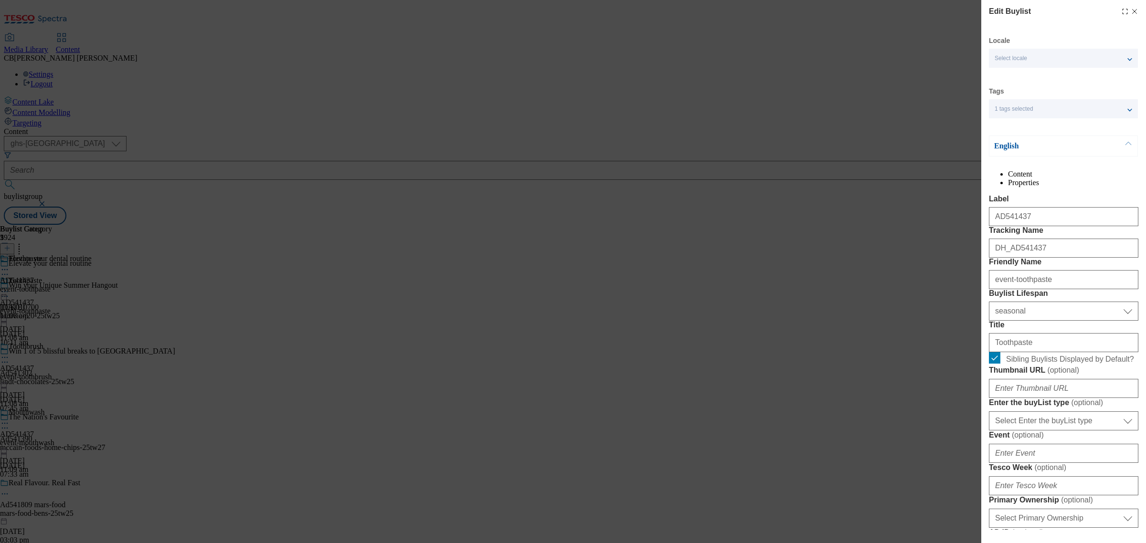
click at [1131, 11] on icon "Modal" at bounding box center [1135, 12] width 8 height 8
select select "seasonal"
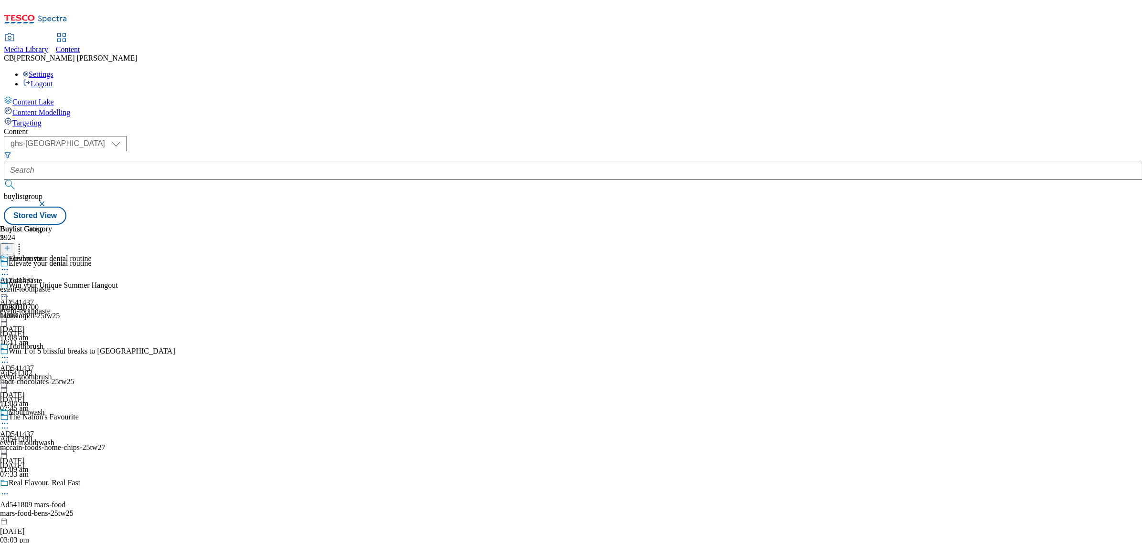
drag, startPoint x: 445, startPoint y: 153, endPoint x: 455, endPoint y: 155, distance: 9.7
click at [10, 287] on icon at bounding box center [5, 292] width 10 height 10
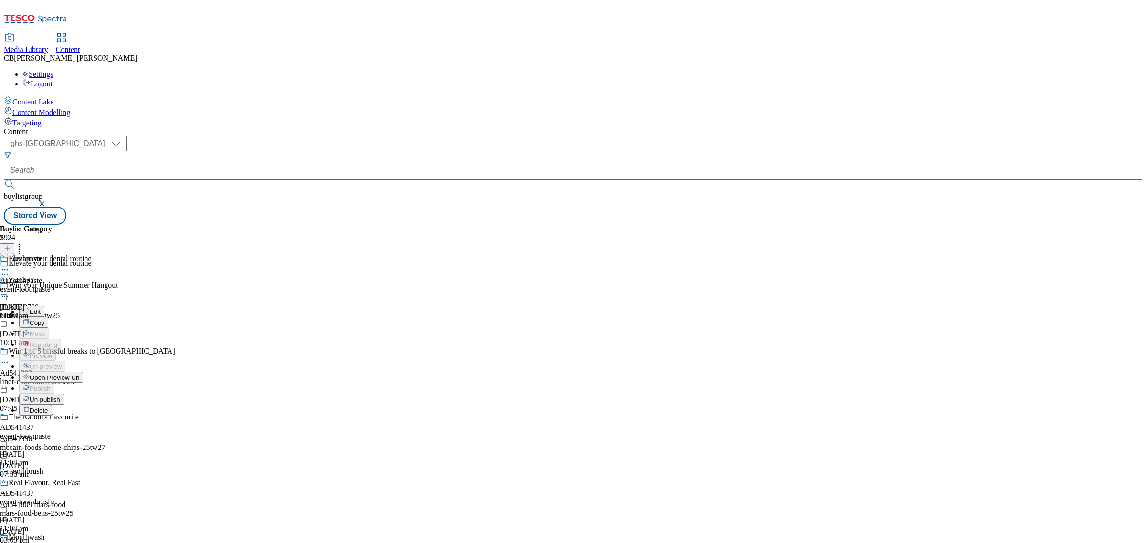
click at [44, 306] on button "Edit" at bounding box center [31, 311] width 25 height 11
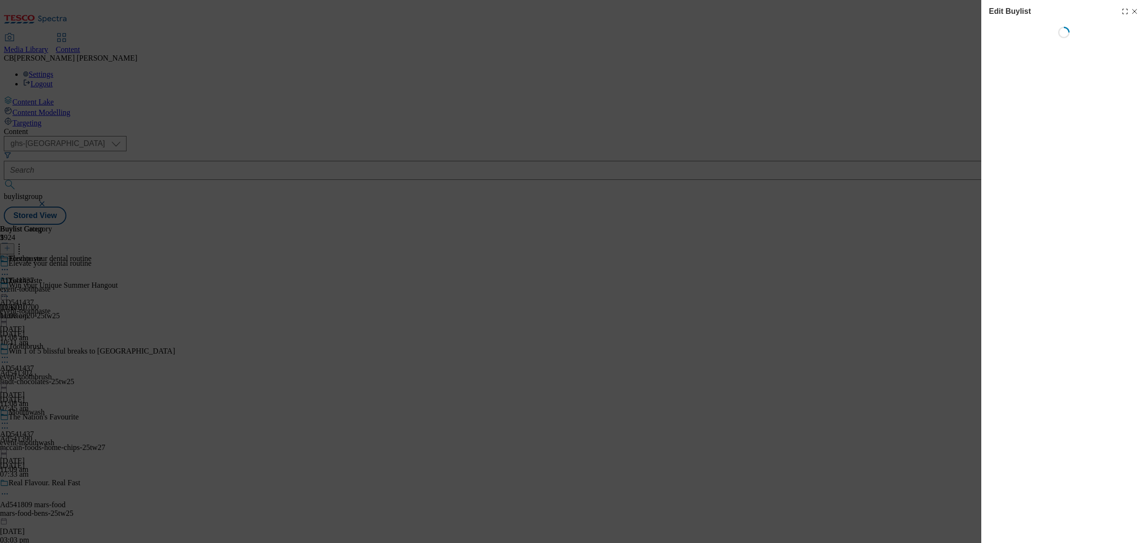
select select "seasonal"
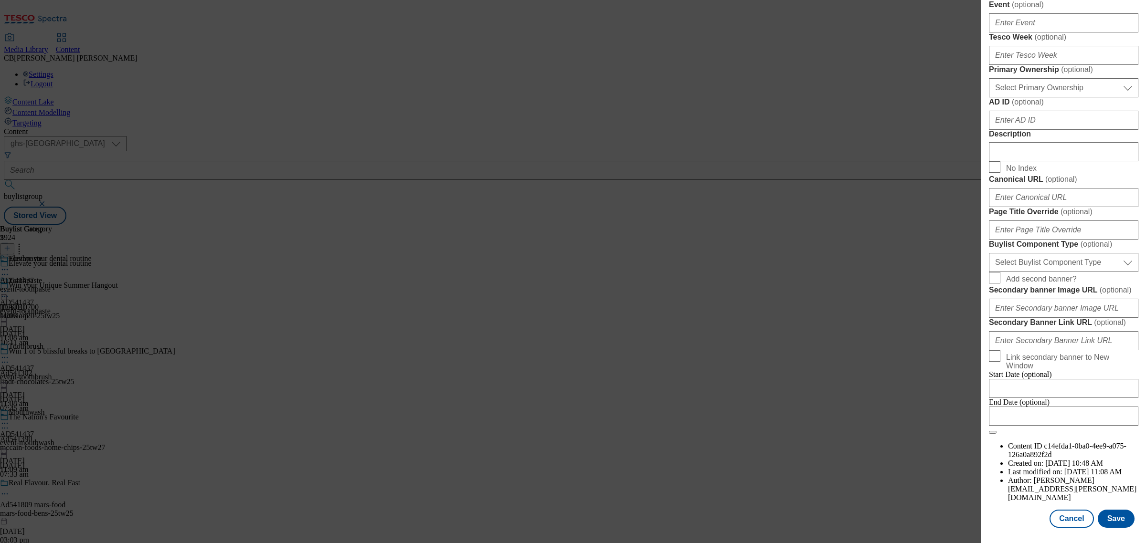
scroll to position [597, 0]
click at [1078, 510] on button "Cancel" at bounding box center [1071, 519] width 44 height 18
select select "seasonal"
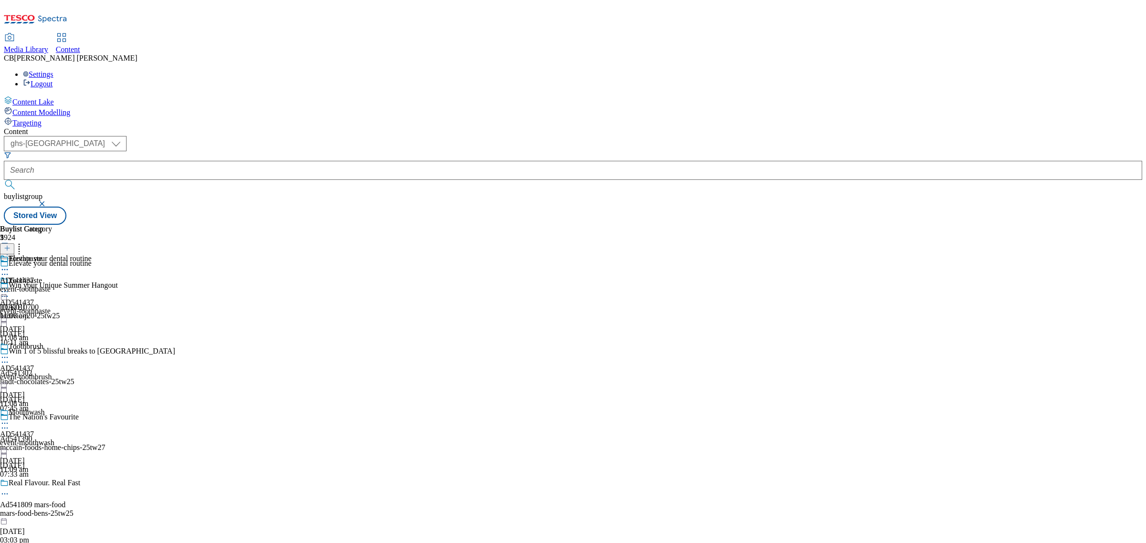
click at [780, 225] on div "Buylist Group 5924 Elevate your dental routine Win your Unique Summer Hangout T…" at bounding box center [573, 225] width 1138 height 0
click at [10, 287] on icon at bounding box center [5, 292] width 10 height 10
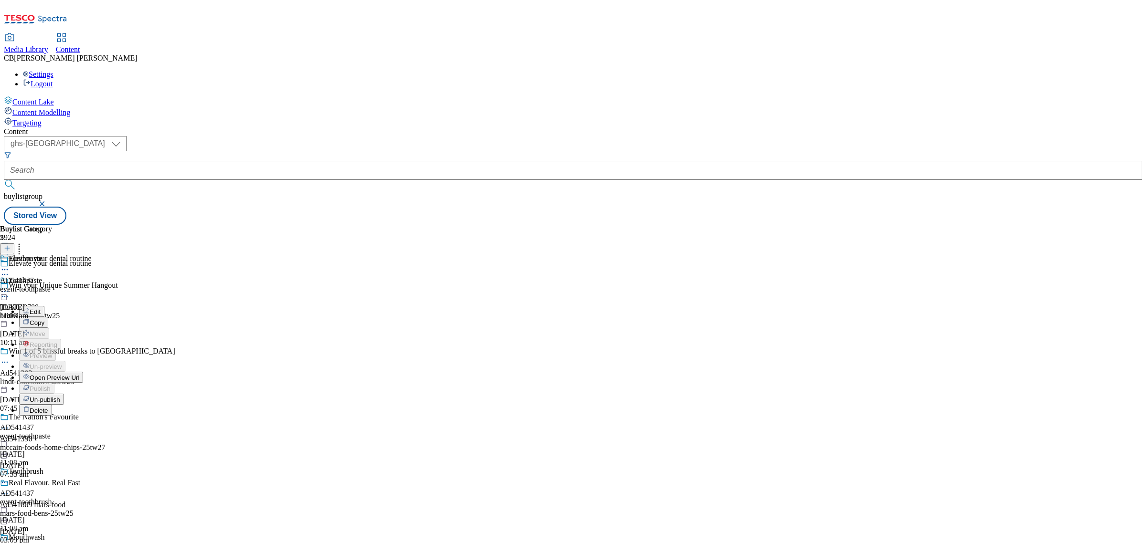
click at [44, 306] on button "Edit" at bounding box center [31, 311] width 25 height 11
select select "seasonal"
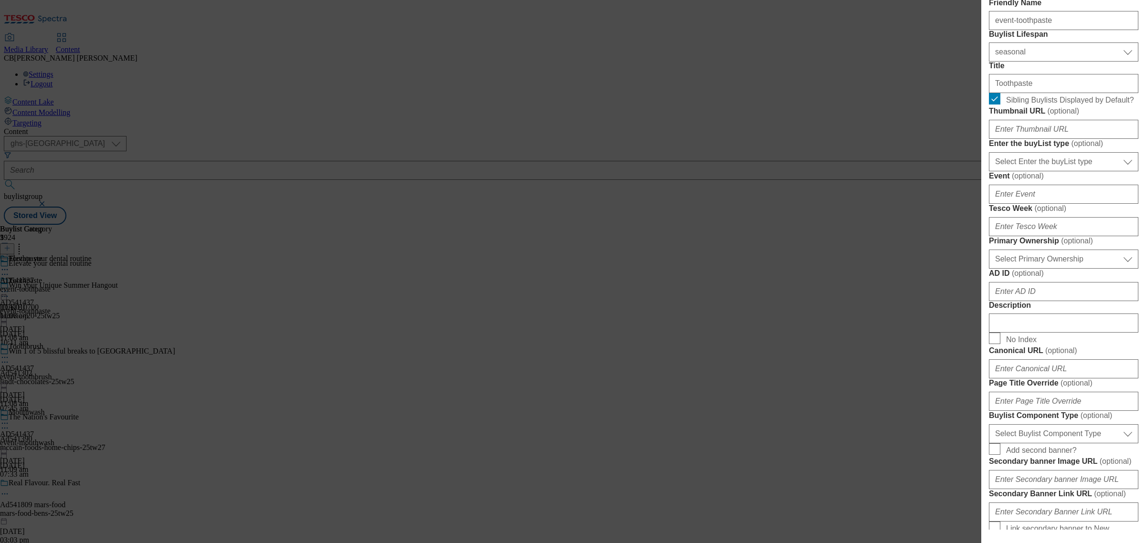
scroll to position [239, 0]
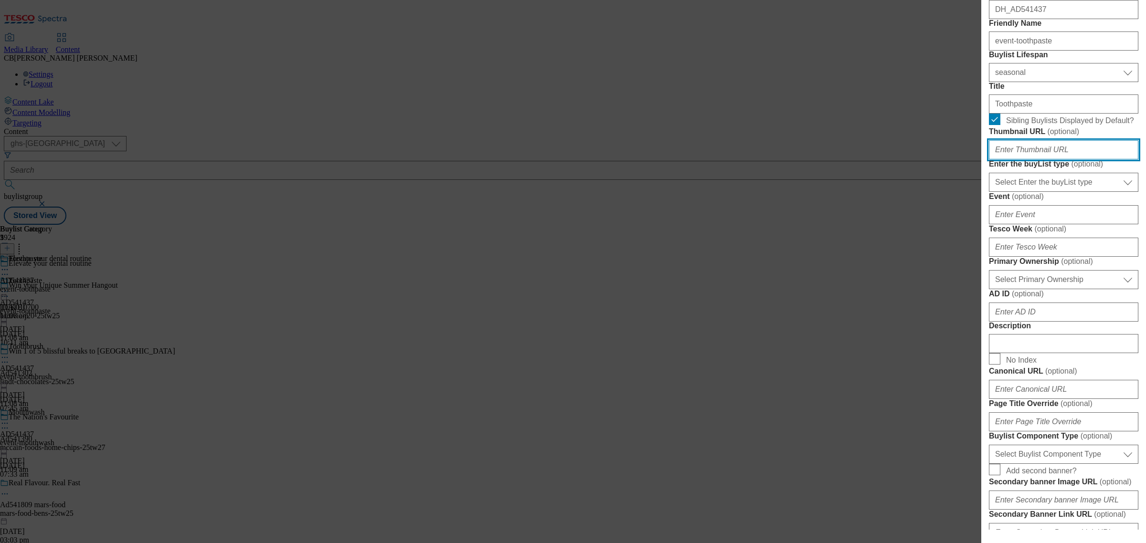
click at [1057, 159] on input "Thumbnail URL ( optional )" at bounding box center [1063, 149] width 149 height 19
paste input "https://digitalcontent.api.tesco.com/v2/media/ghs-mktg/c99446e8-4a14-48bb-8402-…"
type input "https://digitalcontent.api.tesco.com/v2/media/ghs-mktg/c99446e8-4a14-48bb-8402-…"
click at [1092, 234] on form "Label AD541437 Tracking Name DH_AD541437 Friendly Name event-toothpaste Buylist…" at bounding box center [1063, 291] width 149 height 670
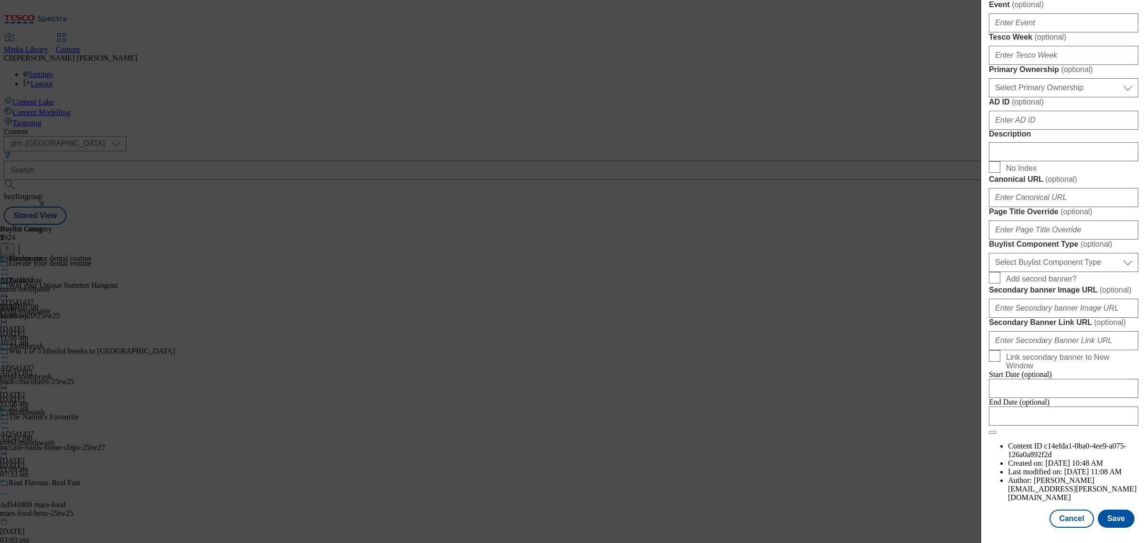
scroll to position [732, 0]
click at [1110, 511] on button "Save" at bounding box center [1116, 519] width 37 height 18
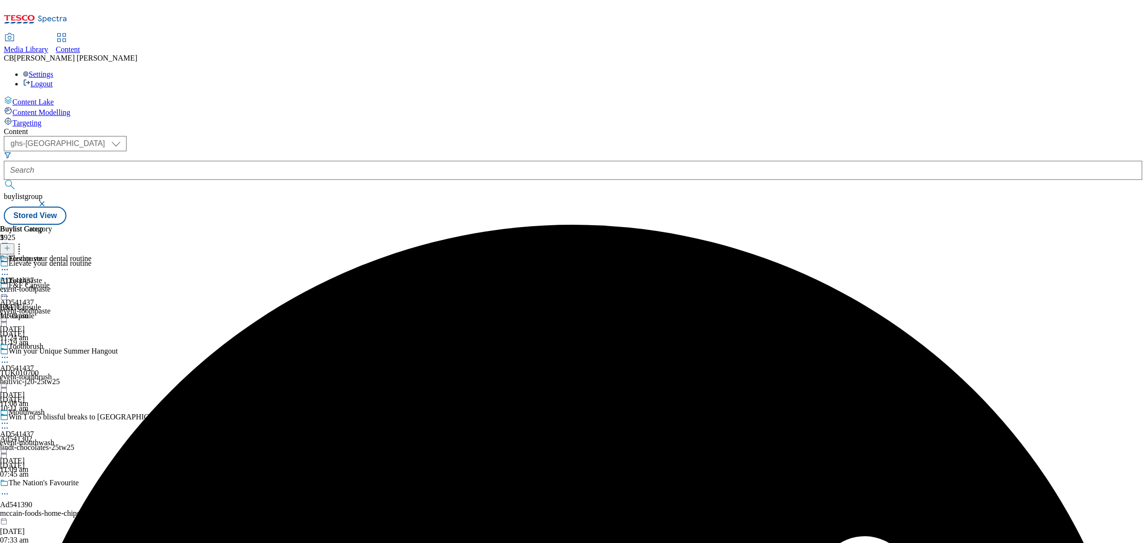
click at [10, 287] on icon at bounding box center [5, 292] width 10 height 10
click at [52, 352] on span "Preview" at bounding box center [41, 355] width 22 height 7
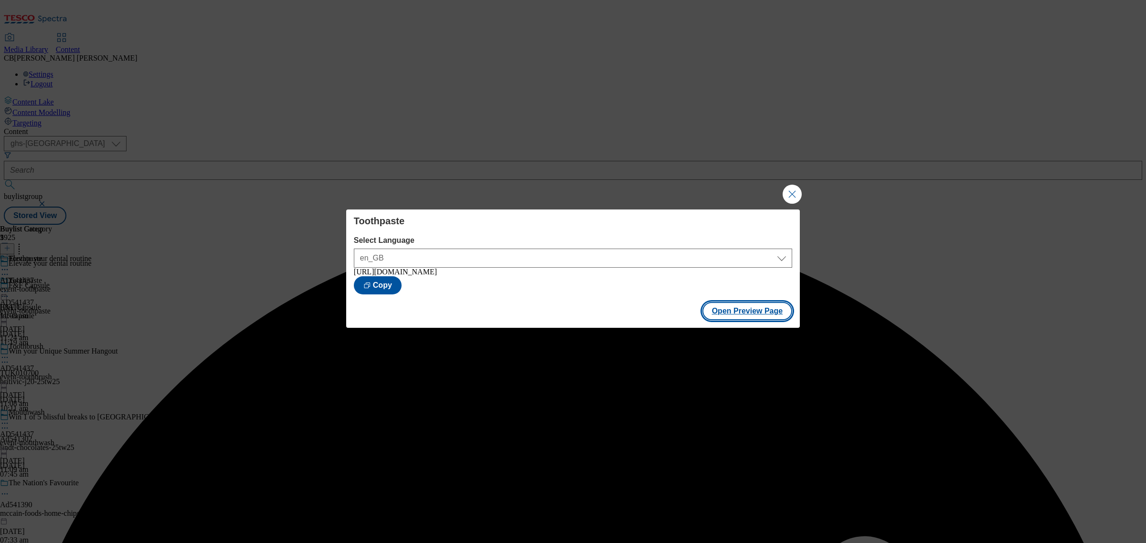
click at [734, 314] on button "Open Preview Page" at bounding box center [747, 311] width 90 height 18
click at [787, 185] on button "Close Modal" at bounding box center [791, 194] width 19 height 19
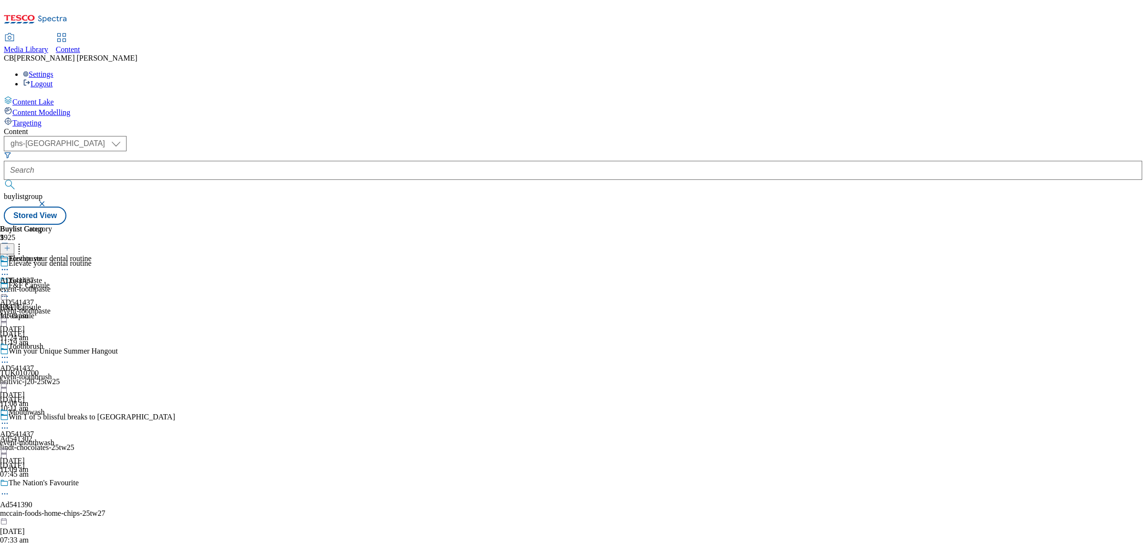
click at [10, 353] on icon at bounding box center [5, 358] width 10 height 10
click at [835, 225] on div "Buylist Group 5925 Elevate your dental routine F&F Capsule F&F Capsule fnf-caps…" at bounding box center [573, 225] width 1138 height 0
click at [10, 353] on icon at bounding box center [5, 358] width 10 height 10
click at [44, 372] on button "Edit" at bounding box center [31, 377] width 25 height 11
select select "seasonal"
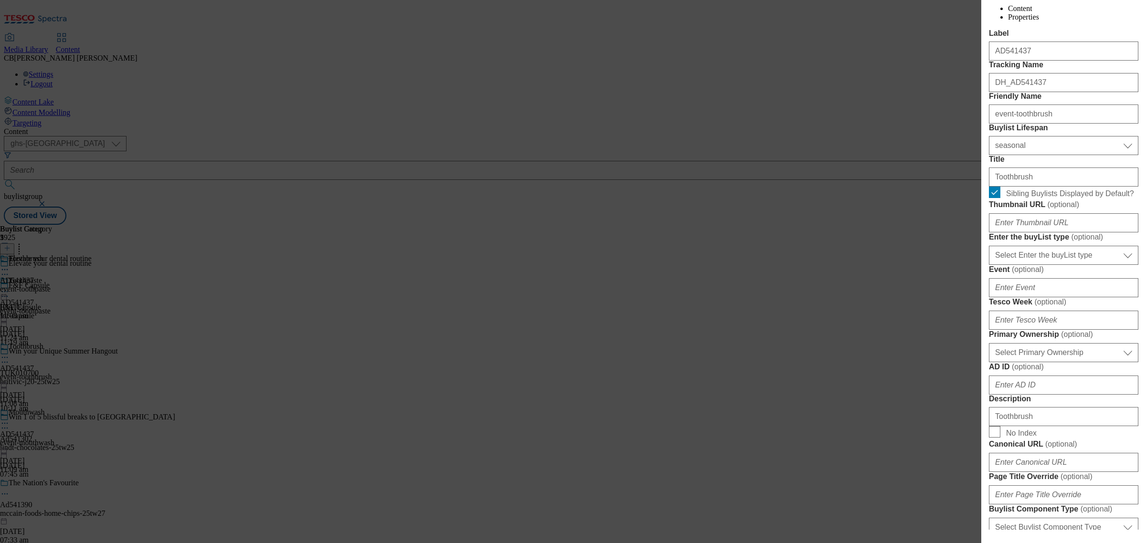
scroll to position [239, 0]
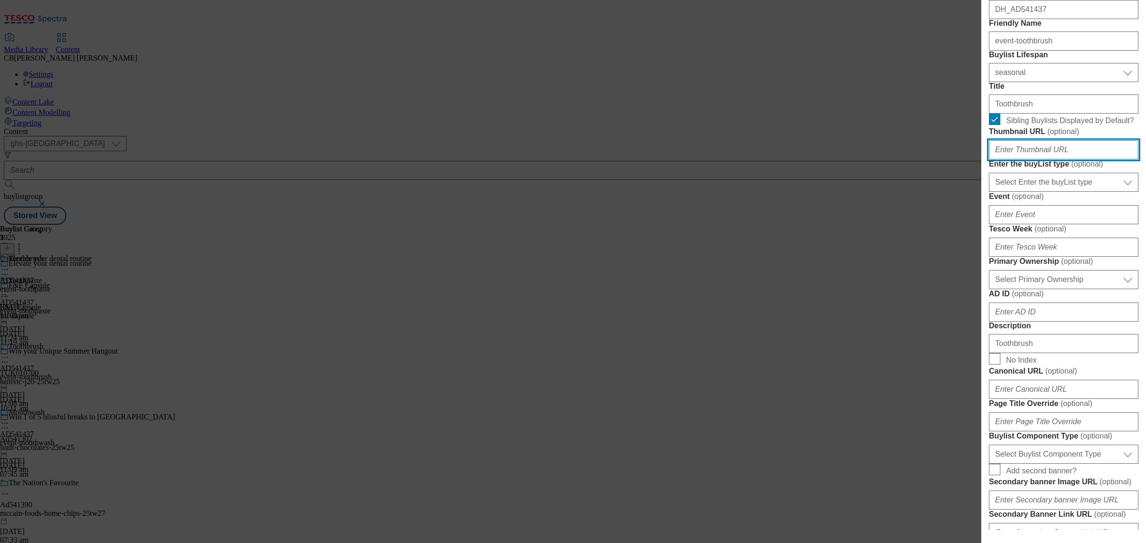
click at [1062, 159] on input "Thumbnail URL ( optional )" at bounding box center [1063, 149] width 149 height 19
paste input "https://digitalcontent.api.tesco.com/v2/media/ghs-mktg/4605becf-eb63-4668-b8e3-…"
type input "https://digitalcontent.api.tesco.com/v2/media/ghs-mktg/4605becf-eb63-4668-b8e3-…"
click at [1100, 137] on label "Thumbnail URL ( optional )" at bounding box center [1063, 132] width 149 height 10
click at [1100, 159] on input "https://digitalcontent.api.tesco.com/v2/media/ghs-mktg/4605becf-eb63-4668-b8e3-…" at bounding box center [1063, 149] width 149 height 19
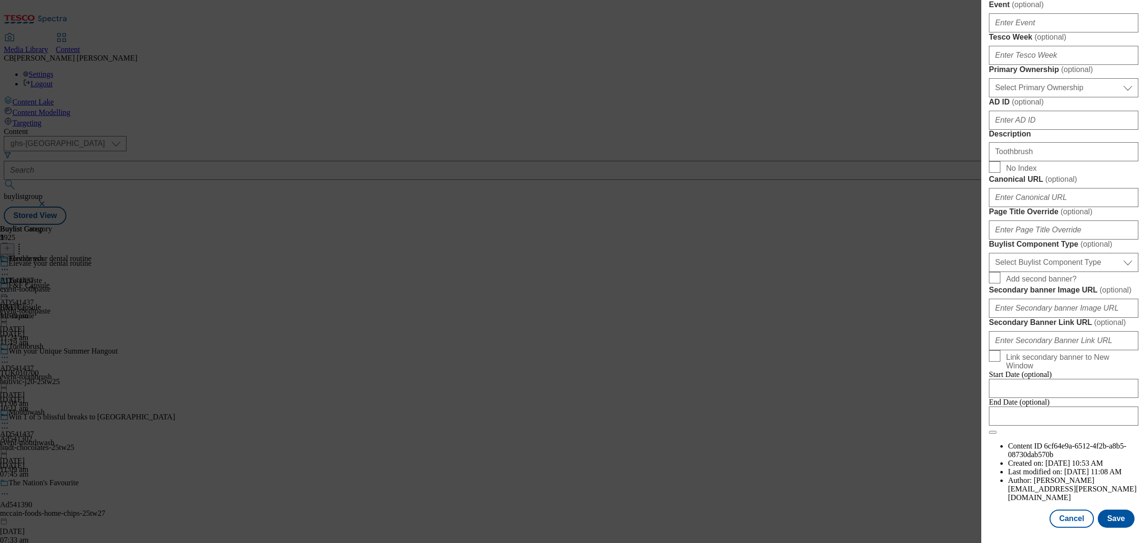
scroll to position [732, 0]
click at [1109, 514] on button "Save" at bounding box center [1116, 519] width 37 height 18
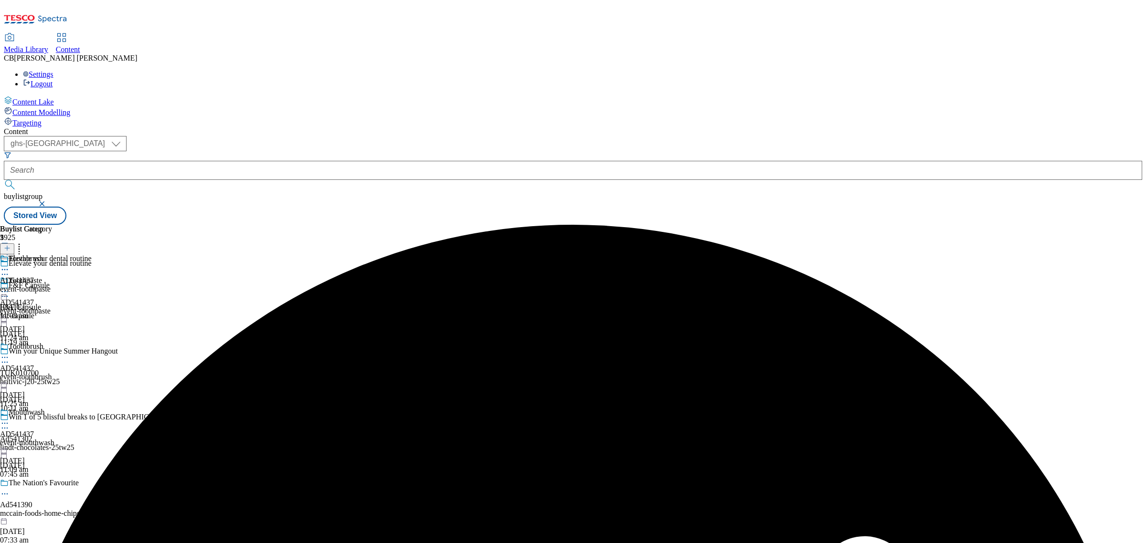
click at [10, 353] on icon at bounding box center [5, 358] width 10 height 10
click at [52, 418] on span "Preview" at bounding box center [41, 421] width 22 height 7
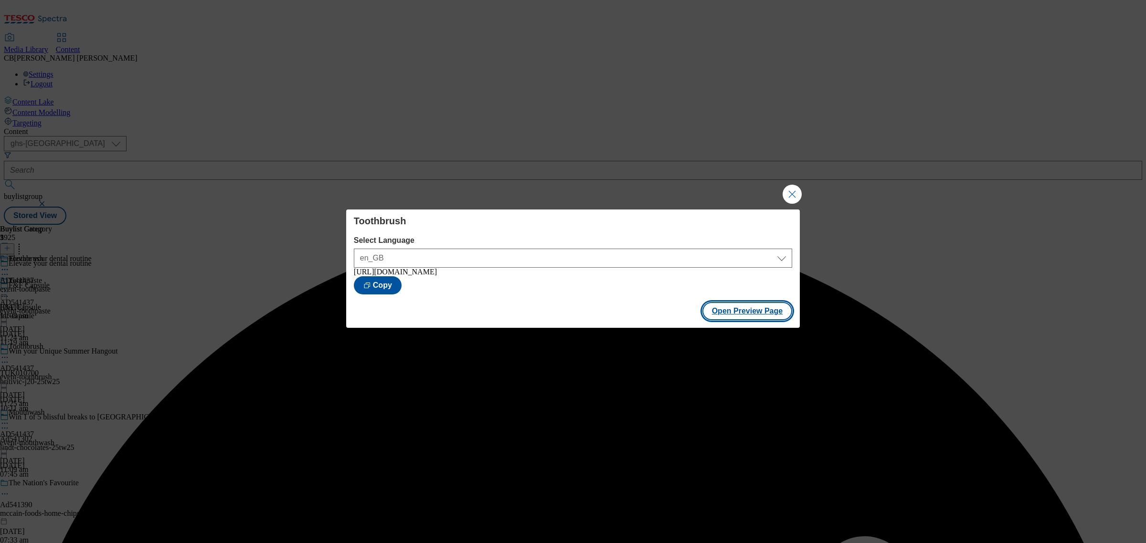
click at [770, 309] on button "Open Preview Page" at bounding box center [747, 311] width 90 height 18
click at [796, 194] on button "Close Modal" at bounding box center [791, 194] width 19 height 19
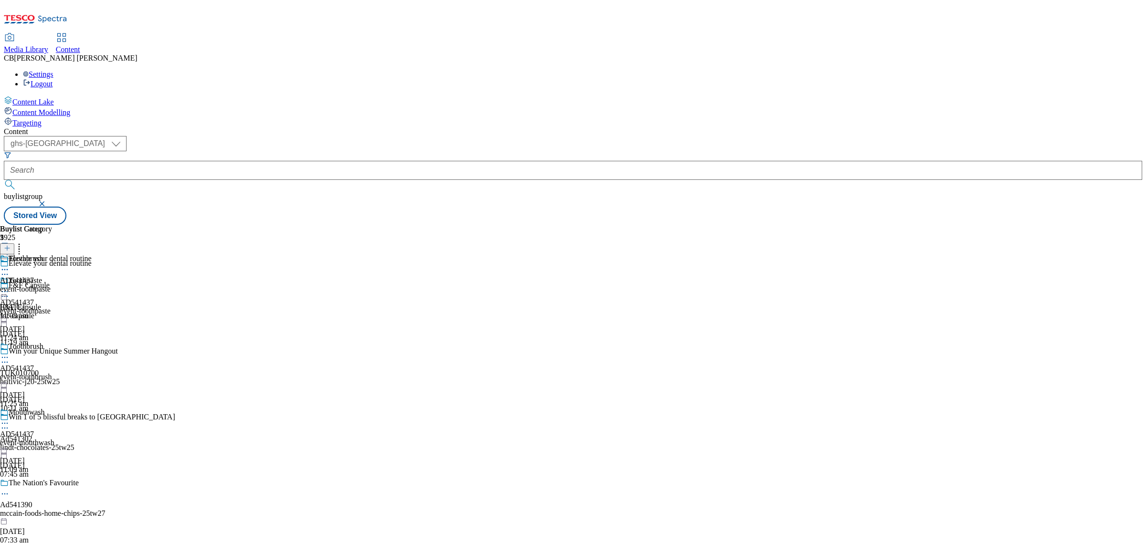
click at [10, 419] on icon at bounding box center [5, 424] width 10 height 10
click at [83, 276] on div "Toothpaste" at bounding box center [41, 287] width 83 height 22
click at [10, 419] on icon at bounding box center [5, 424] width 10 height 10
click at [44, 438] on button "Edit" at bounding box center [31, 443] width 25 height 11
select select "seasonal"
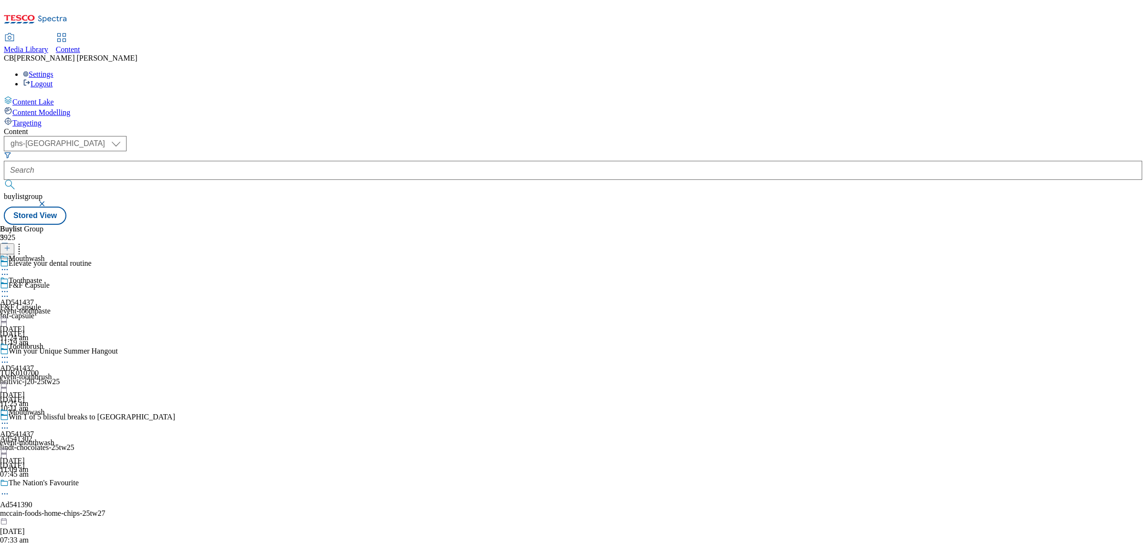
select select "supplier funded short term 1-3 weeks"
select select "dunnhumby"
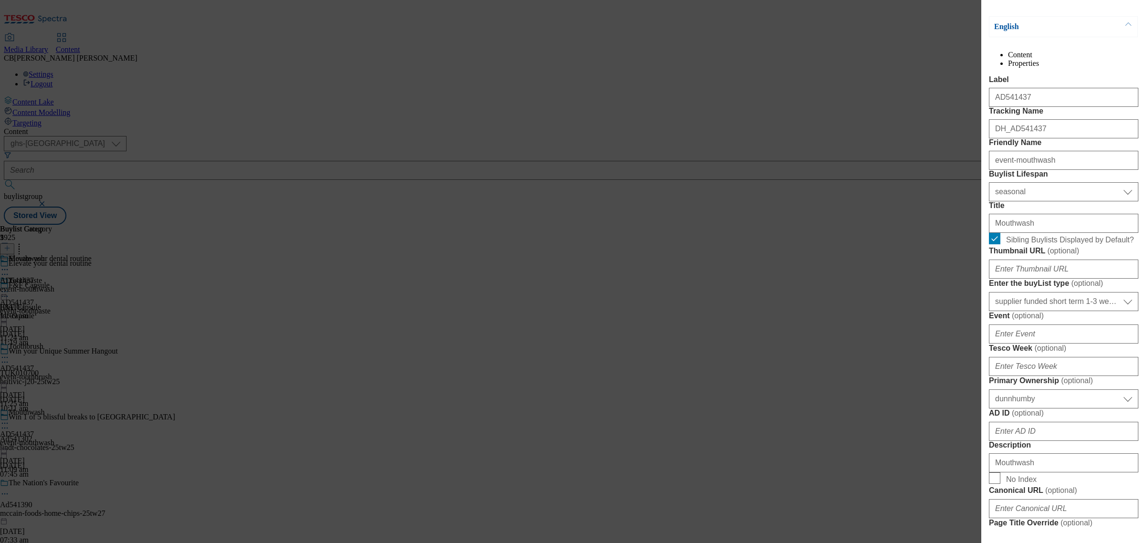
scroll to position [179, 0]
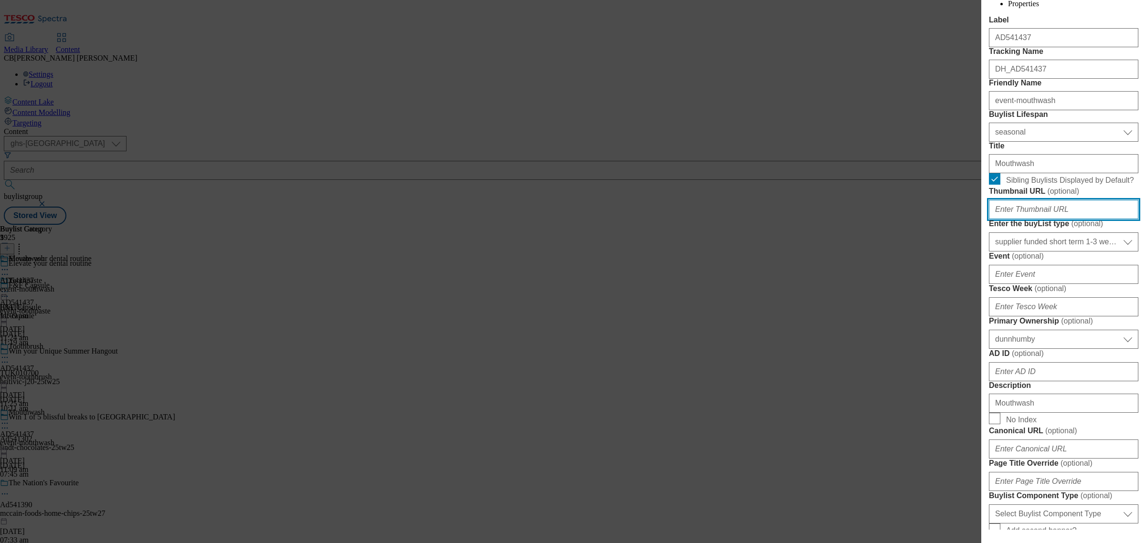
click at [1079, 219] on input "Thumbnail URL ( optional )" at bounding box center [1063, 209] width 149 height 19
paste input "https://digitalcontent.api.tesco.com/v2/media/ghs-mktg/fdf6172e-f162-4c42-912d-…"
type input "https://digitalcontent.api.tesco.com/v2/media/ghs-mktg/fdf6172e-f162-4c42-912d-…"
click at [1113, 288] on form "Label AD541437 Tracking Name DH_AD541437 Friendly Name event-mouthwash Buylist …" at bounding box center [1063, 351] width 149 height 670
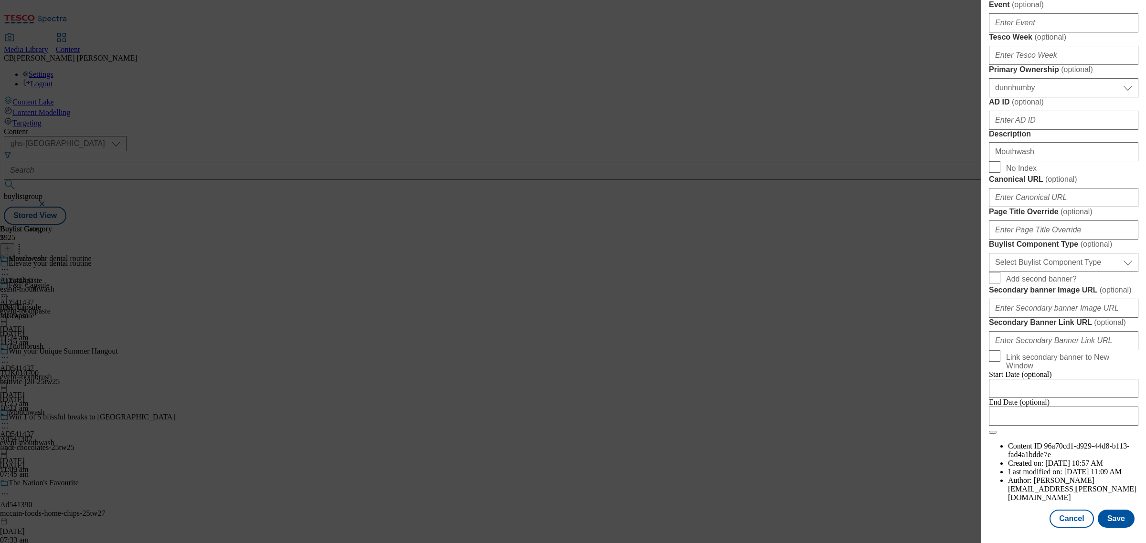
scroll to position [732, 0]
click at [1105, 510] on button "Save" at bounding box center [1116, 519] width 37 height 18
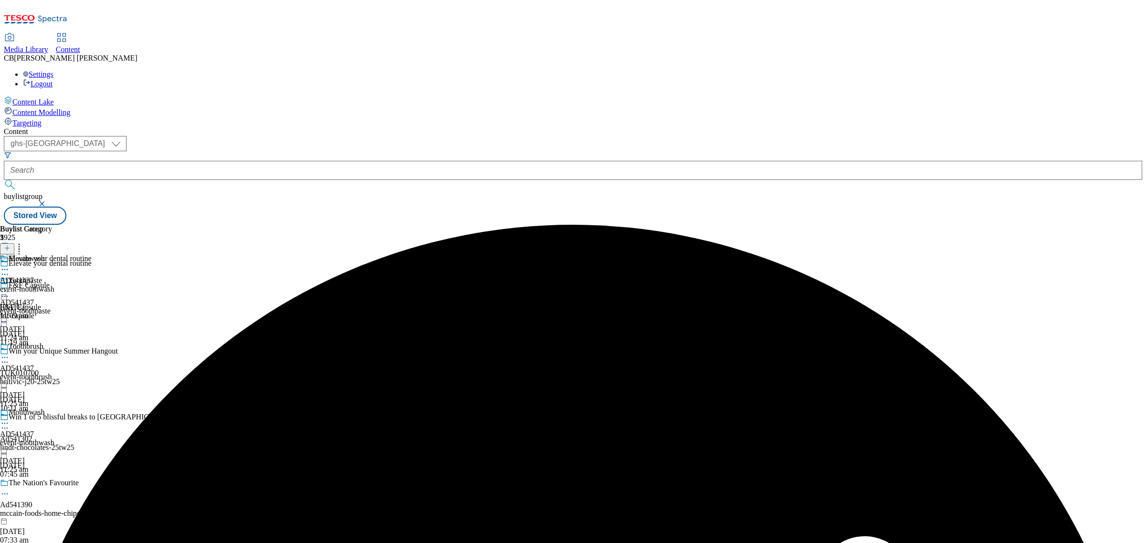
click at [10, 419] on icon at bounding box center [5, 424] width 10 height 10
click at [52, 484] on span "Preview" at bounding box center [41, 487] width 22 height 7
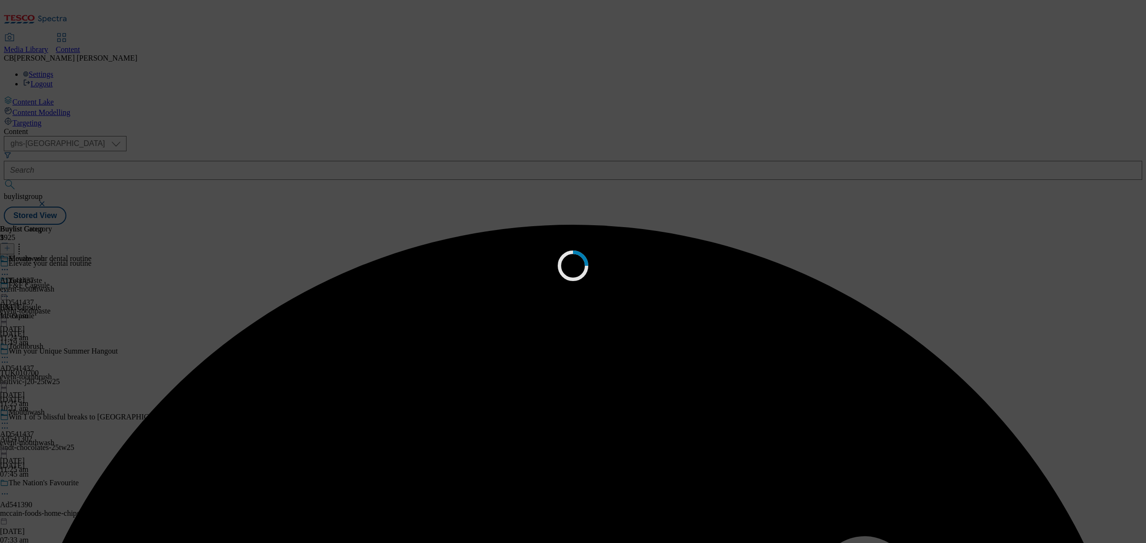
scroll to position [0, 0]
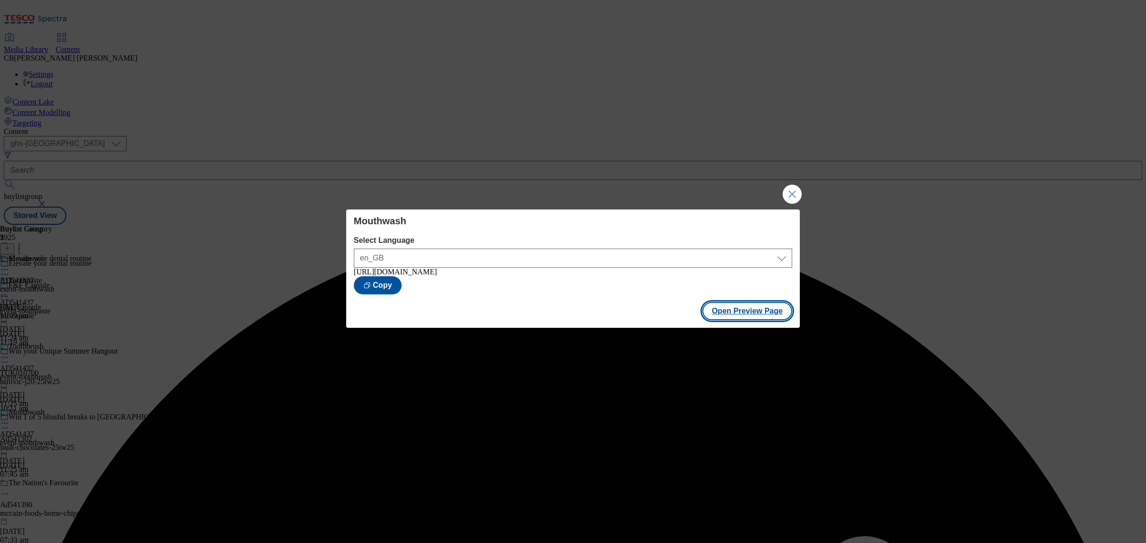
click at [741, 315] on button "Open Preview Page" at bounding box center [747, 311] width 90 height 18
click at [795, 192] on button "Close Modal" at bounding box center [791, 194] width 19 height 19
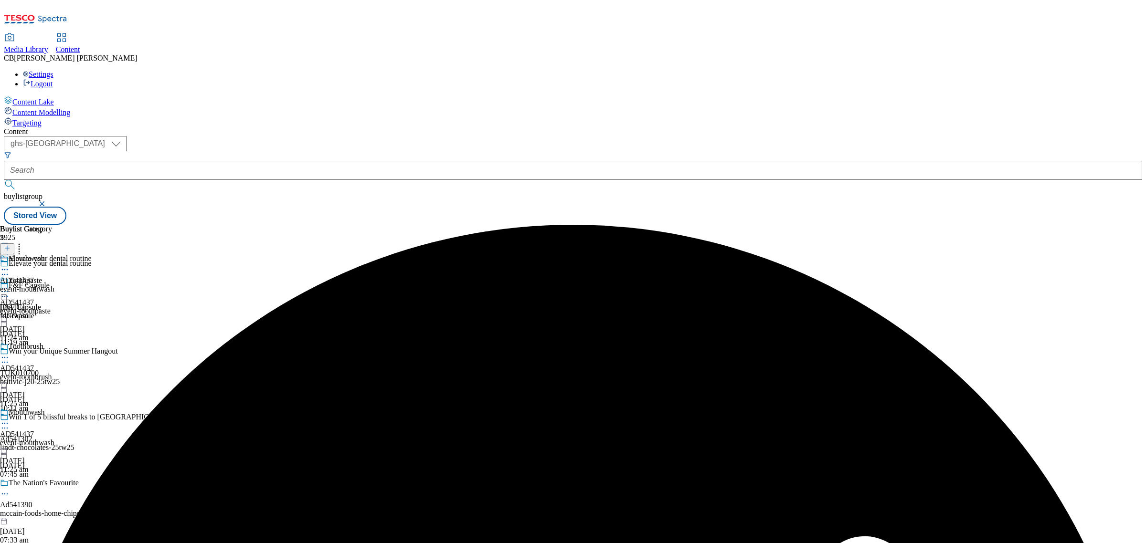
click at [10, 287] on icon at bounding box center [5, 292] width 10 height 10
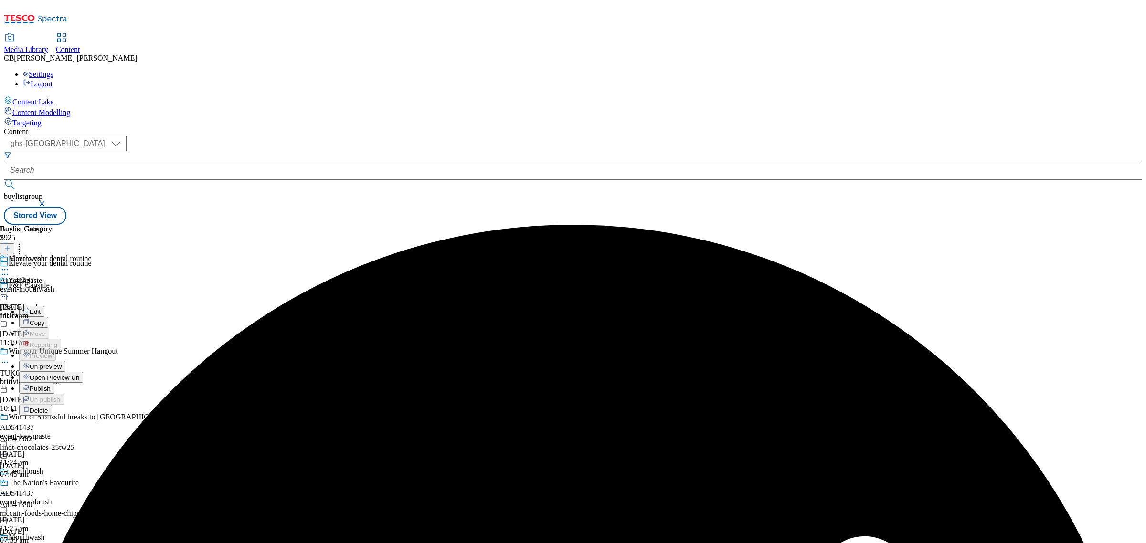
click at [54, 383] on button "Publish" at bounding box center [36, 388] width 35 height 11
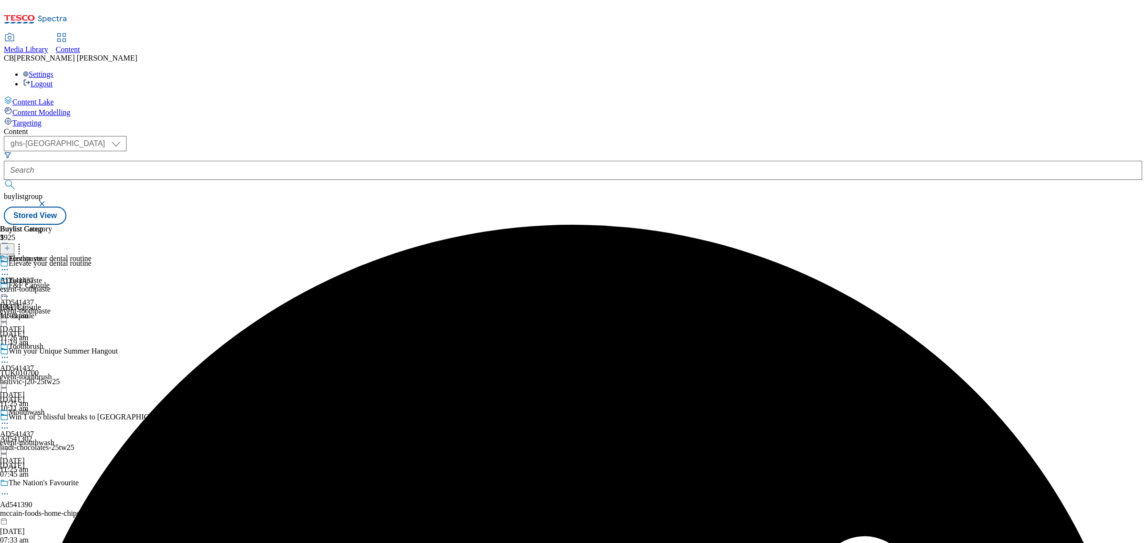
click at [3, 357] on circle at bounding box center [2, 357] width 1 height 1
click at [51, 451] on span "Publish" at bounding box center [40, 454] width 21 height 7
click at [6, 423] on circle at bounding box center [4, 423] width 1 height 1
click at [51, 517] on span "Publish" at bounding box center [40, 520] width 21 height 7
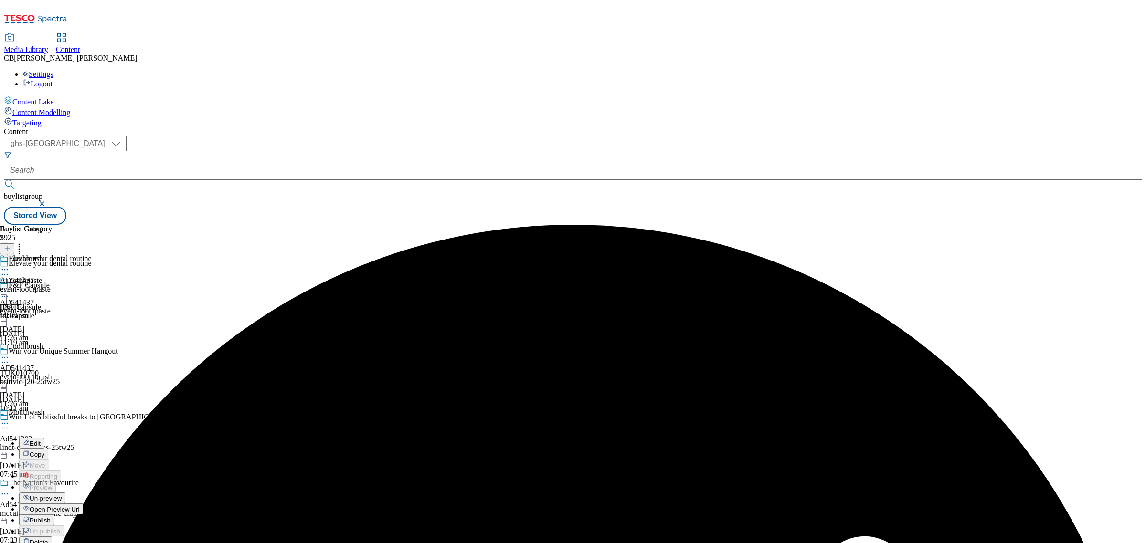
scroll to position [0, 0]
click at [92, 304] on div "Elevate your dental routine AD541437 event-mouthwash 6 Aug 2025 11:09 am" at bounding box center [46, 287] width 92 height 66
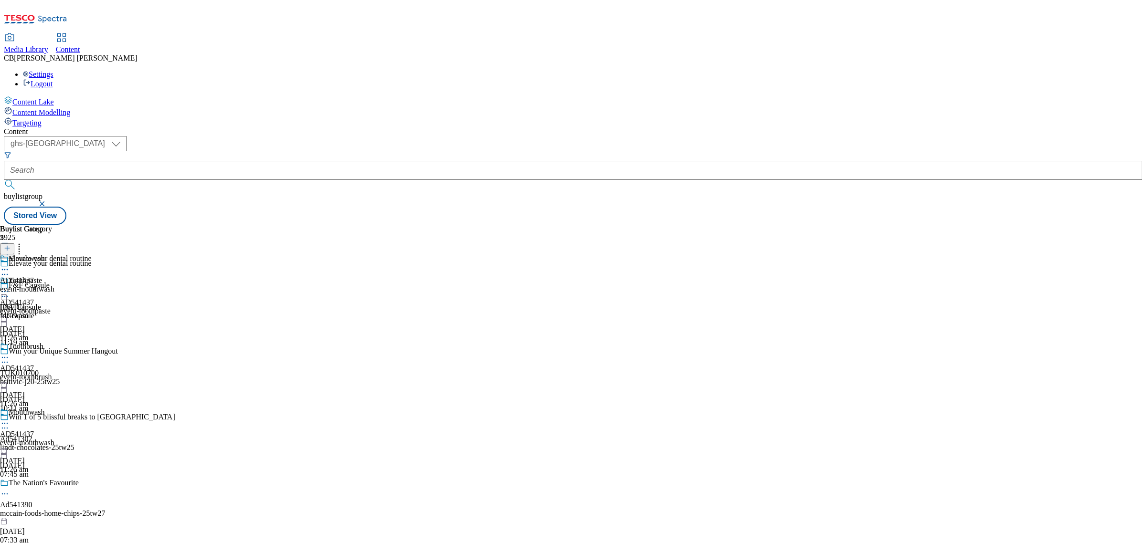
click at [10, 287] on icon at bounding box center [5, 292] width 10 height 10
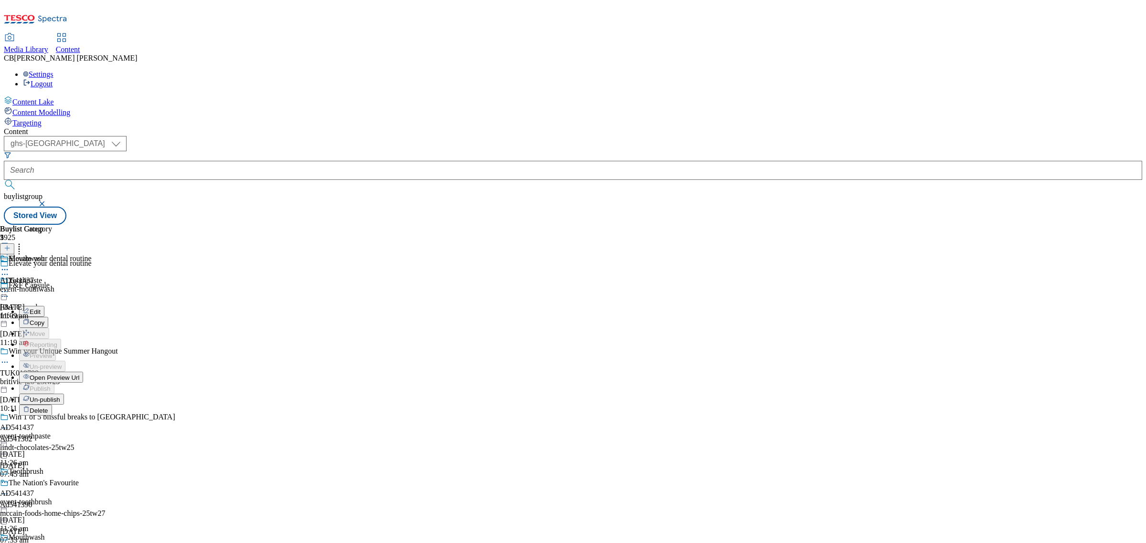
click at [41, 308] on span "Edit" at bounding box center [35, 311] width 11 height 7
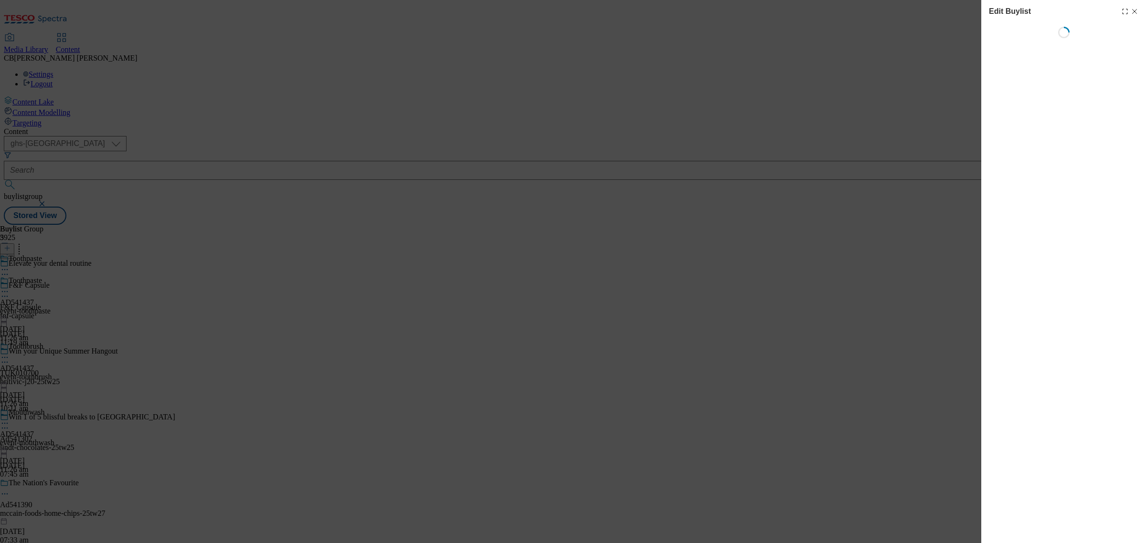
select select "seasonal"
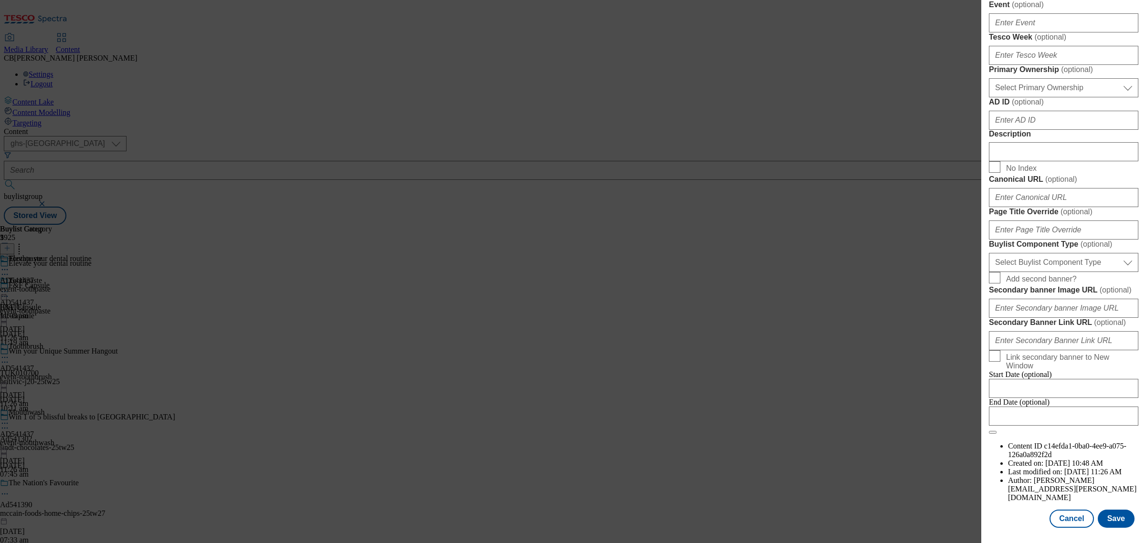
scroll to position [656, 0]
click at [1067, 272] on select "Select Buylist Component Type Banner Competition Header Meal" at bounding box center [1063, 262] width 149 height 19
select select "Banner"
click at [989, 272] on select "Select Buylist Component Type Banner Competition Header Meal" at bounding box center [1063, 262] width 149 height 19
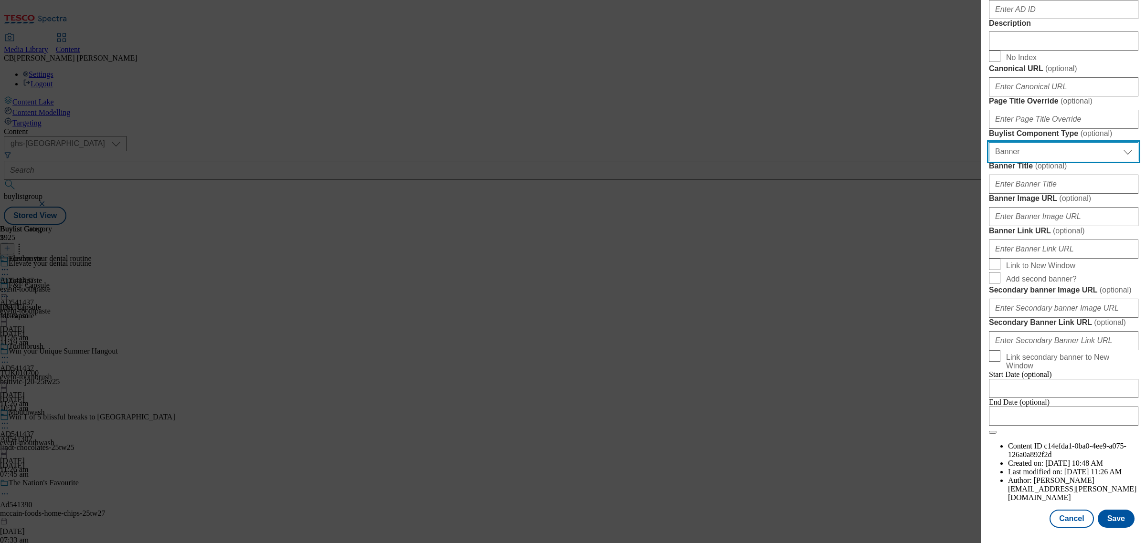
scroll to position [835, 0]
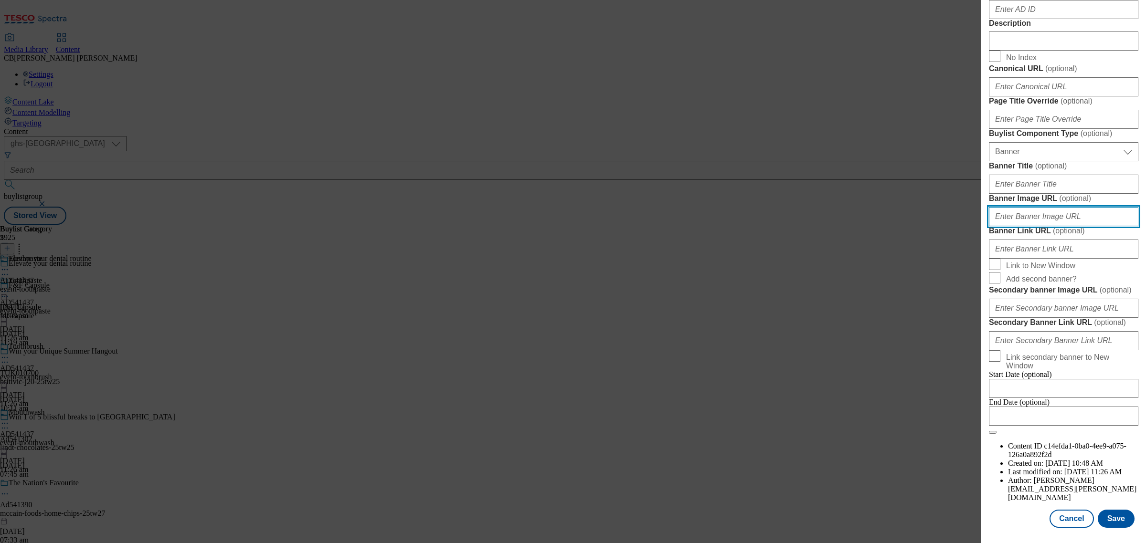
click at [1063, 225] on input "Banner Image URL ( optional )" at bounding box center [1063, 216] width 149 height 19
paste input "https://digitalcontent.api.tesco.com/v2/media/ghs-mktg/e22f4274-7e39-4e7b-8e9b-…"
type input "https://digitalcontent.api.tesco.com/v2/media/ghs-mktg/e22f4274-7e39-4e7b-8e9b-…"
click at [1118, 199] on label "Banner Image URL ( optional )" at bounding box center [1063, 199] width 149 height 10
click at [1118, 207] on input "https://digitalcontent.api.tesco.com/v2/media/ghs-mktg/e22f4274-7e39-4e7b-8e9b-…" at bounding box center [1063, 216] width 149 height 19
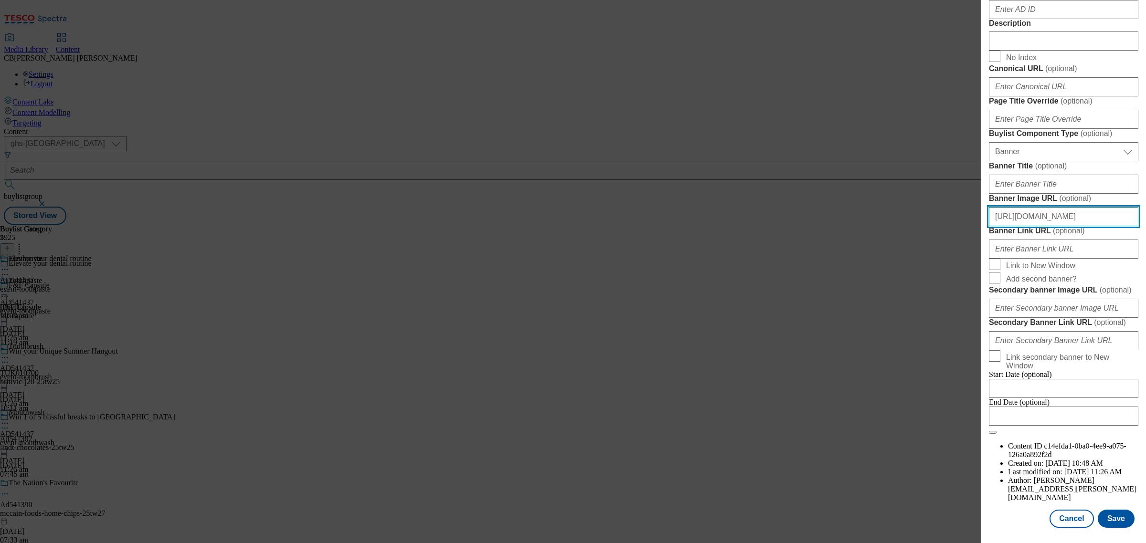
scroll to position [904, 0]
click at [1114, 511] on button "Save" at bounding box center [1116, 519] width 37 height 18
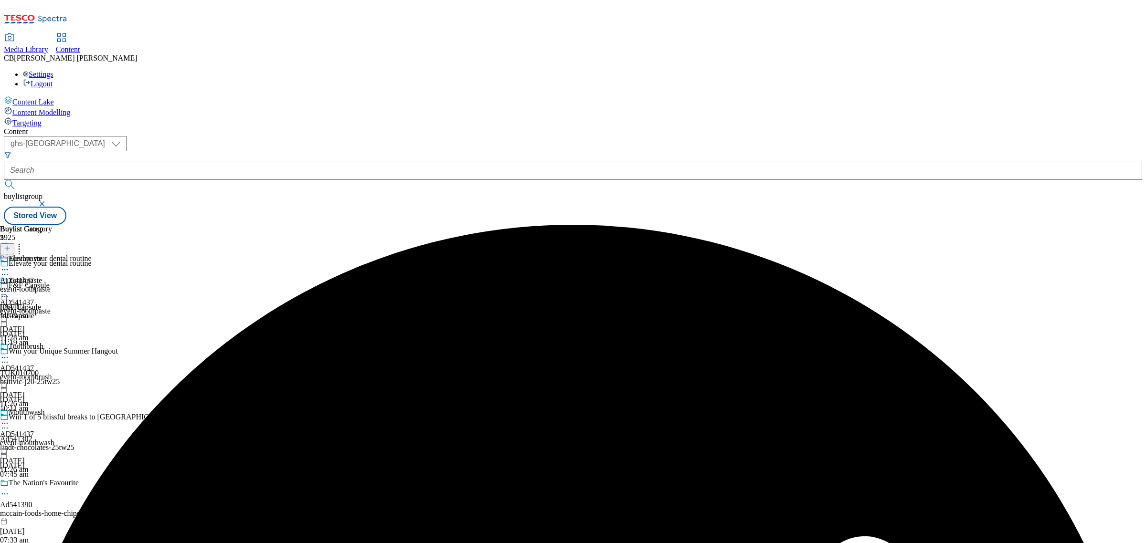
click at [6, 291] on circle at bounding box center [4, 291] width 1 height 1
click at [52, 352] on span "Preview" at bounding box center [41, 355] width 22 height 7
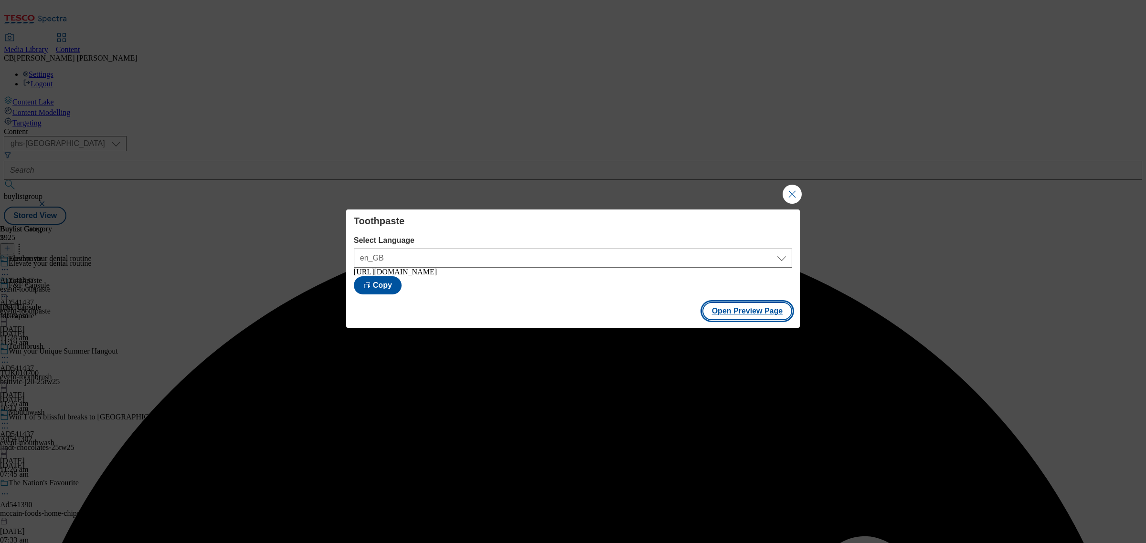
click at [747, 306] on button "Open Preview Page" at bounding box center [747, 311] width 90 height 18
click at [795, 189] on button "Close Modal" at bounding box center [791, 194] width 19 height 19
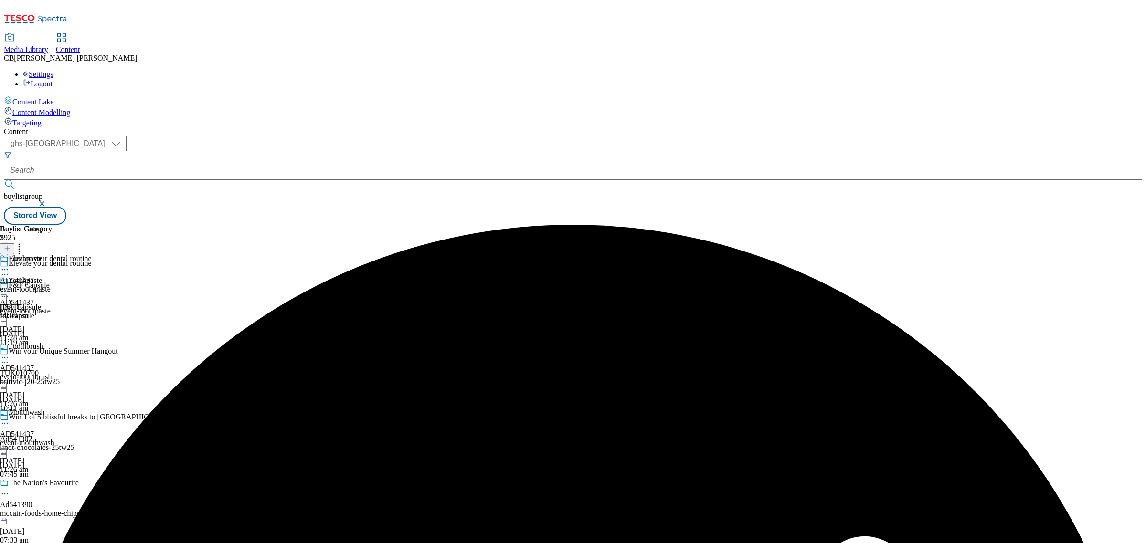
click at [10, 287] on icon at bounding box center [5, 292] width 10 height 10
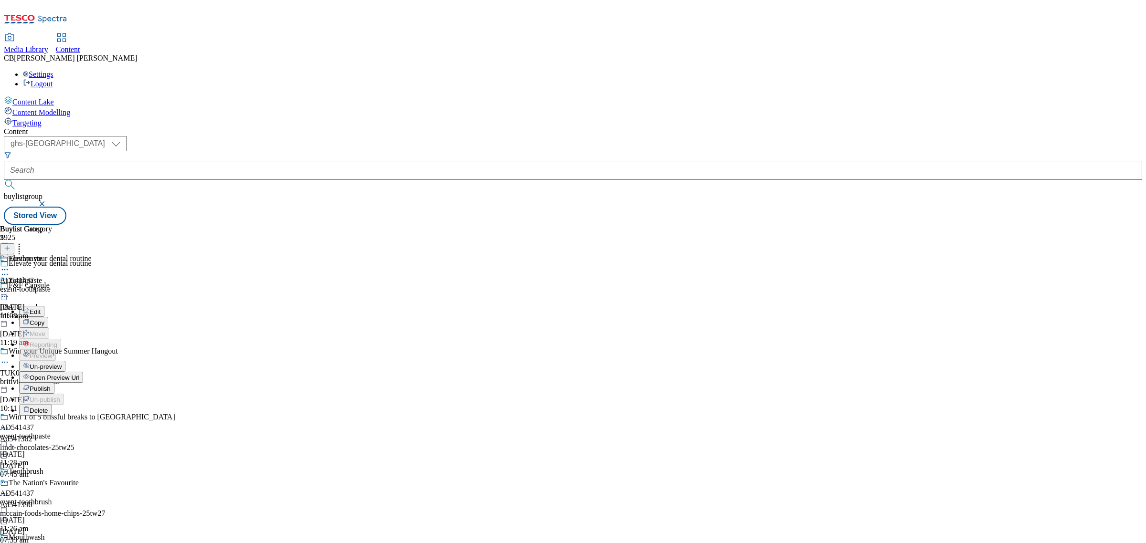
click at [51, 385] on span "Publish" at bounding box center [40, 388] width 21 height 7
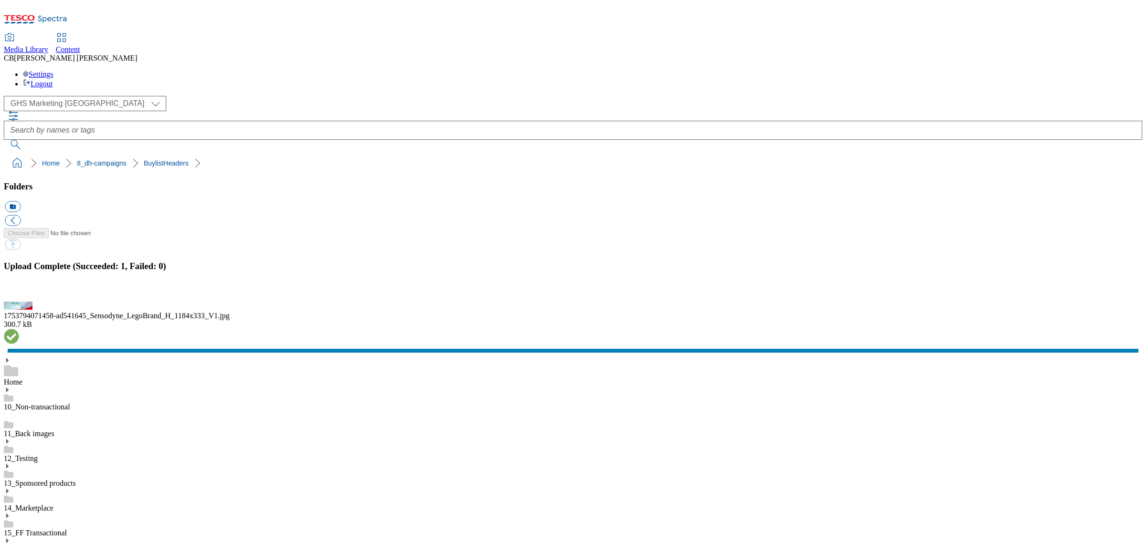
scroll to position [176, 0]
click at [19, 301] on button "button" at bounding box center [12, 296] width 14 height 9
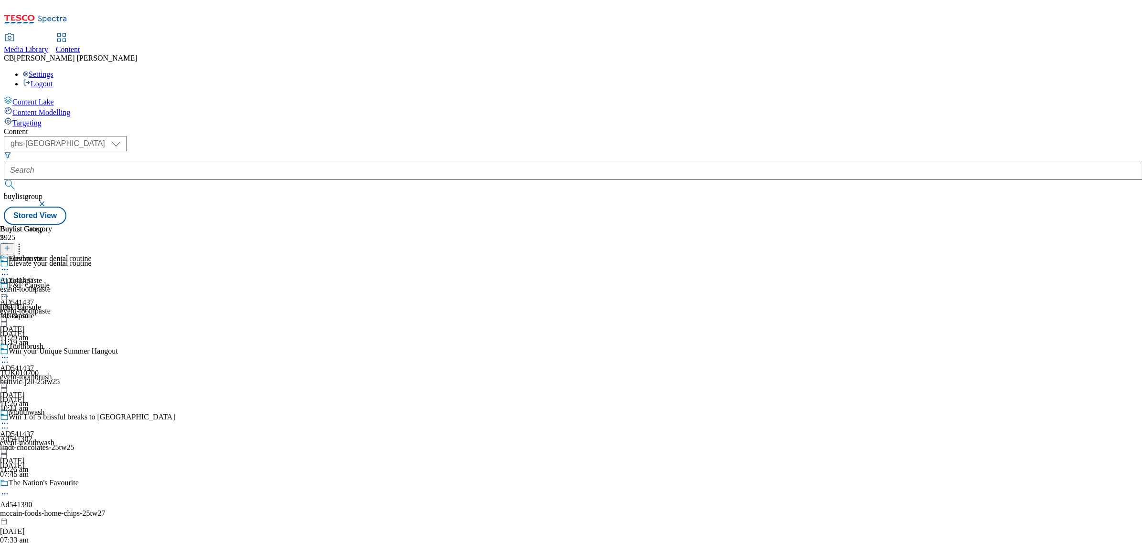
select select "ghs-[GEOGRAPHIC_DATA]"
